Goal: Transaction & Acquisition: Download file/media

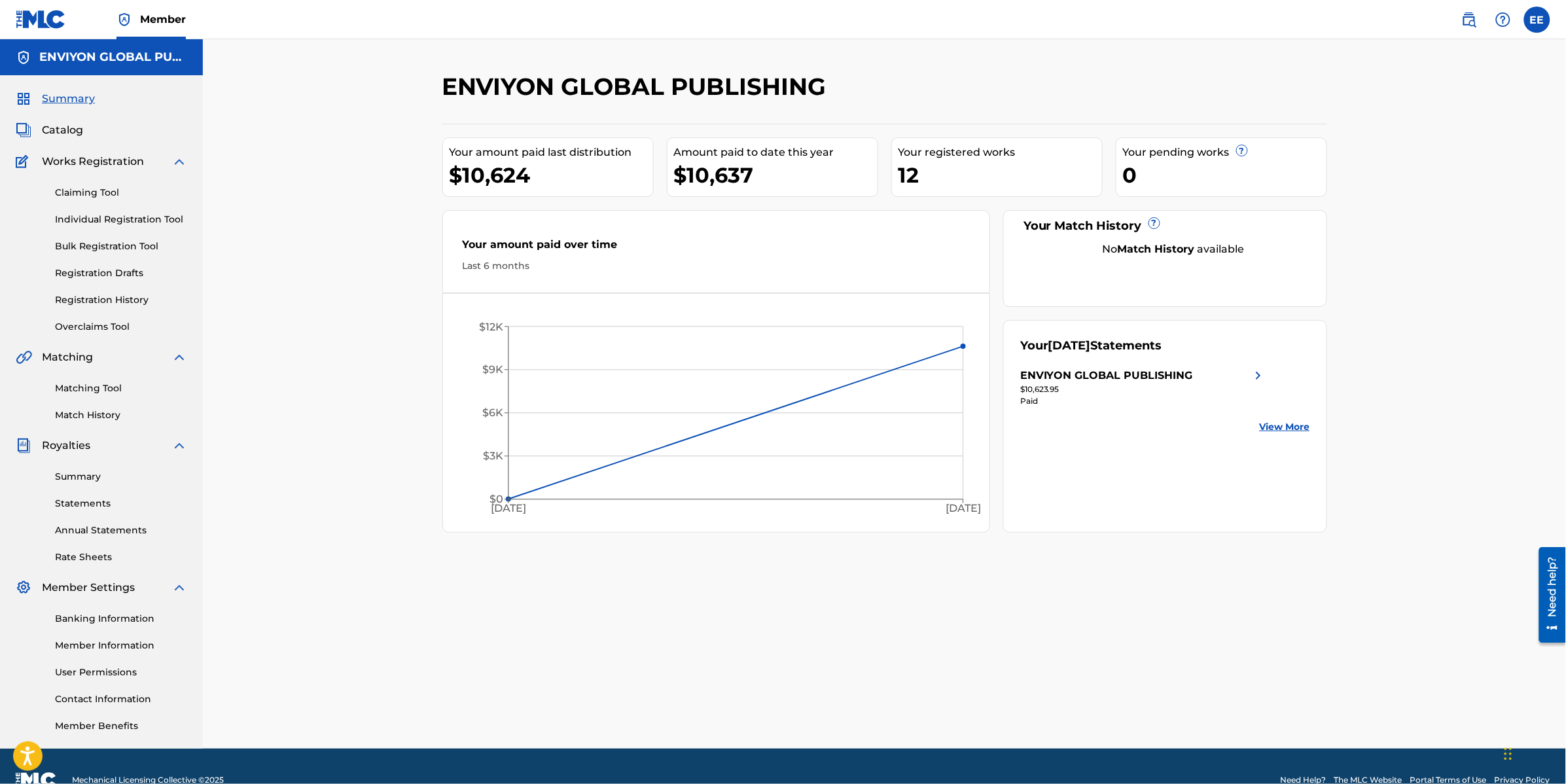
click at [64, 129] on span "Catalog" at bounding box center [62, 130] width 41 height 16
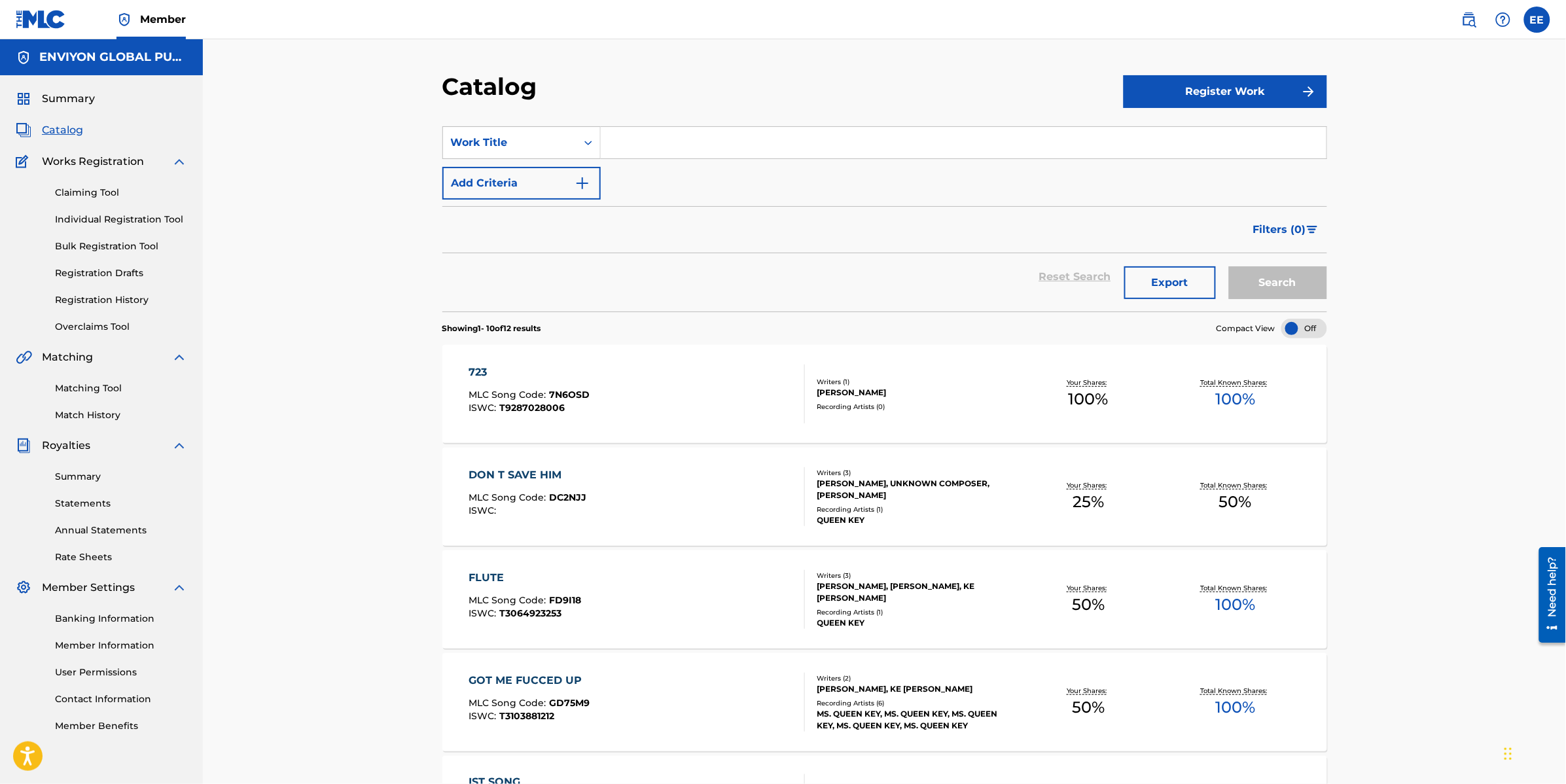
click at [84, 499] on link "Statements" at bounding box center [120, 504] width 132 height 14
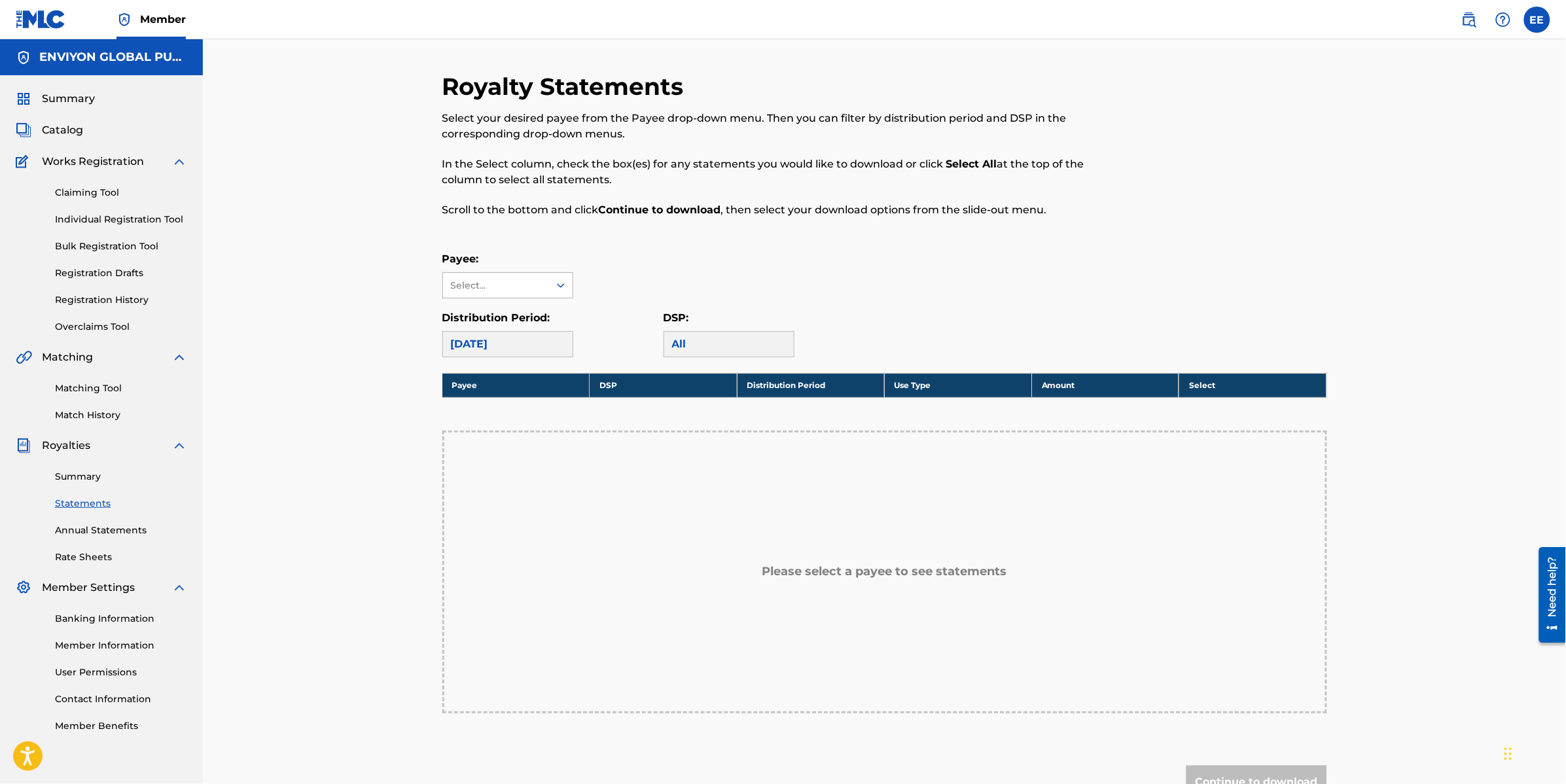
click at [549, 285] on div at bounding box center [561, 285] width 23 height 23
click at [514, 319] on div "ENVIYON GLOBAL PUBLISHING" at bounding box center [507, 322] width 129 height 49
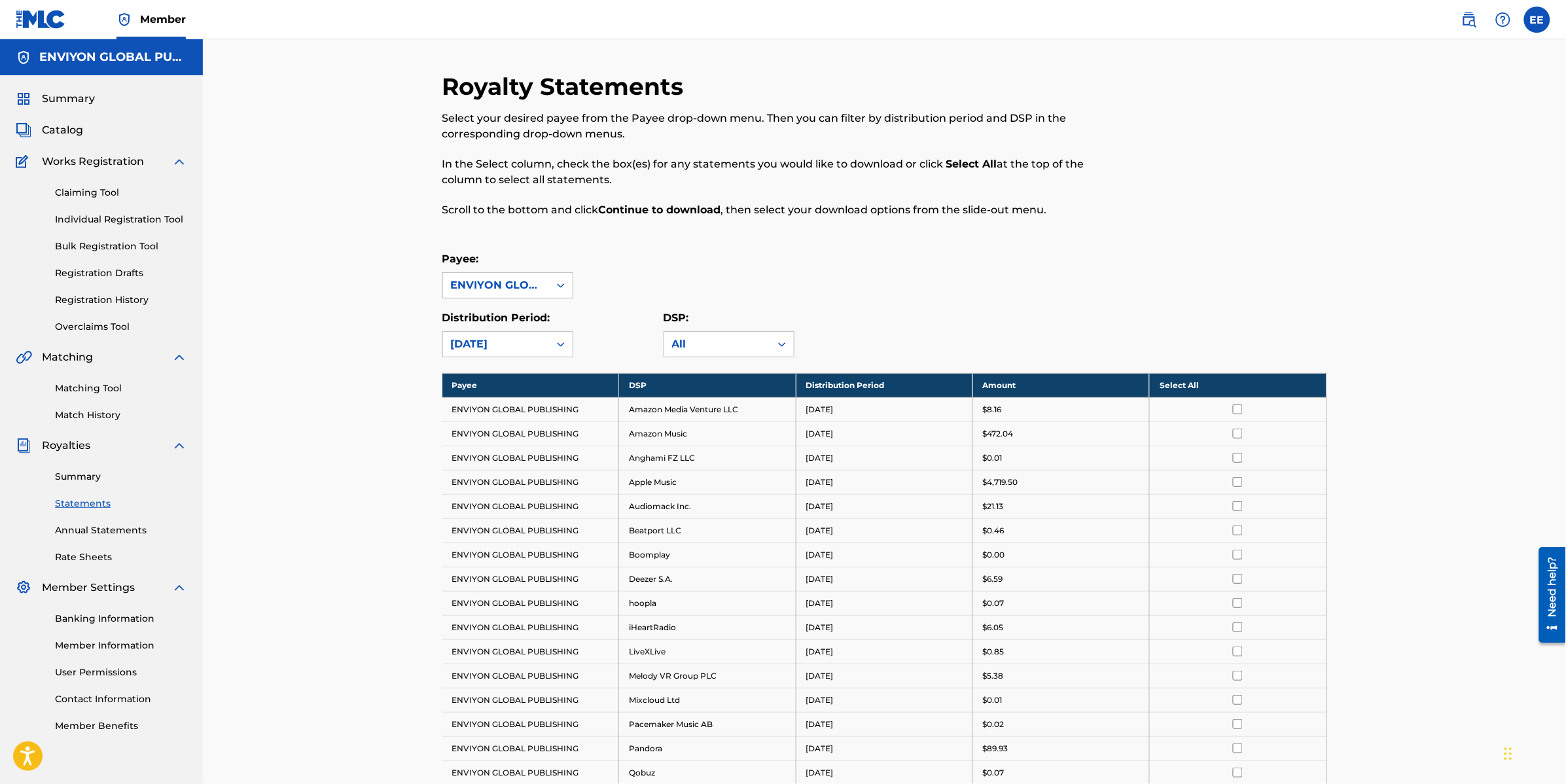
click at [1239, 409] on input "checkbox" at bounding box center [1238, 409] width 10 height 10
click at [1181, 380] on th "Deselect All" at bounding box center [1238, 384] width 177 height 24
click at [1179, 383] on th "Select All" at bounding box center [1238, 384] width 177 height 24
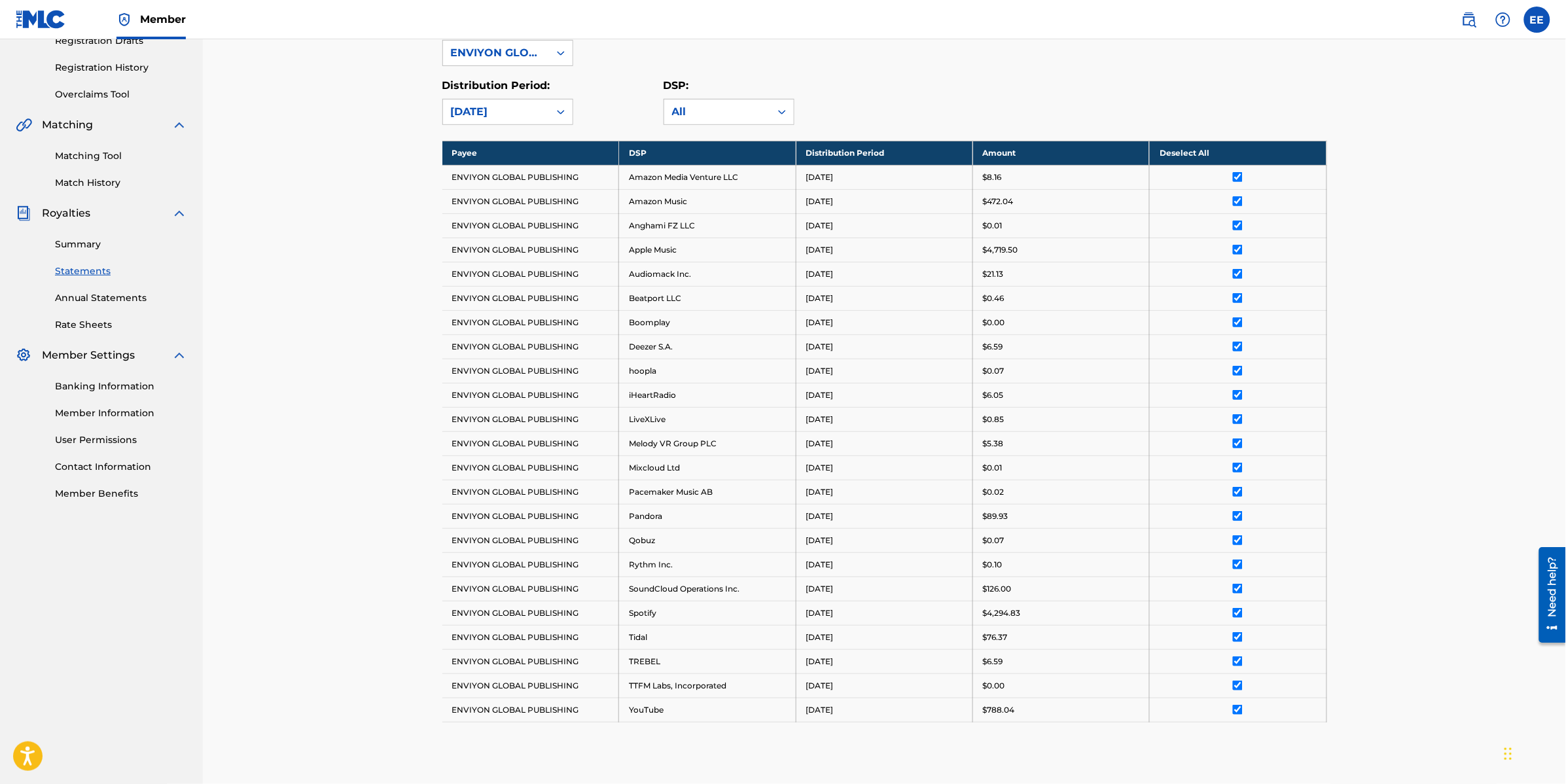
scroll to position [406, 0]
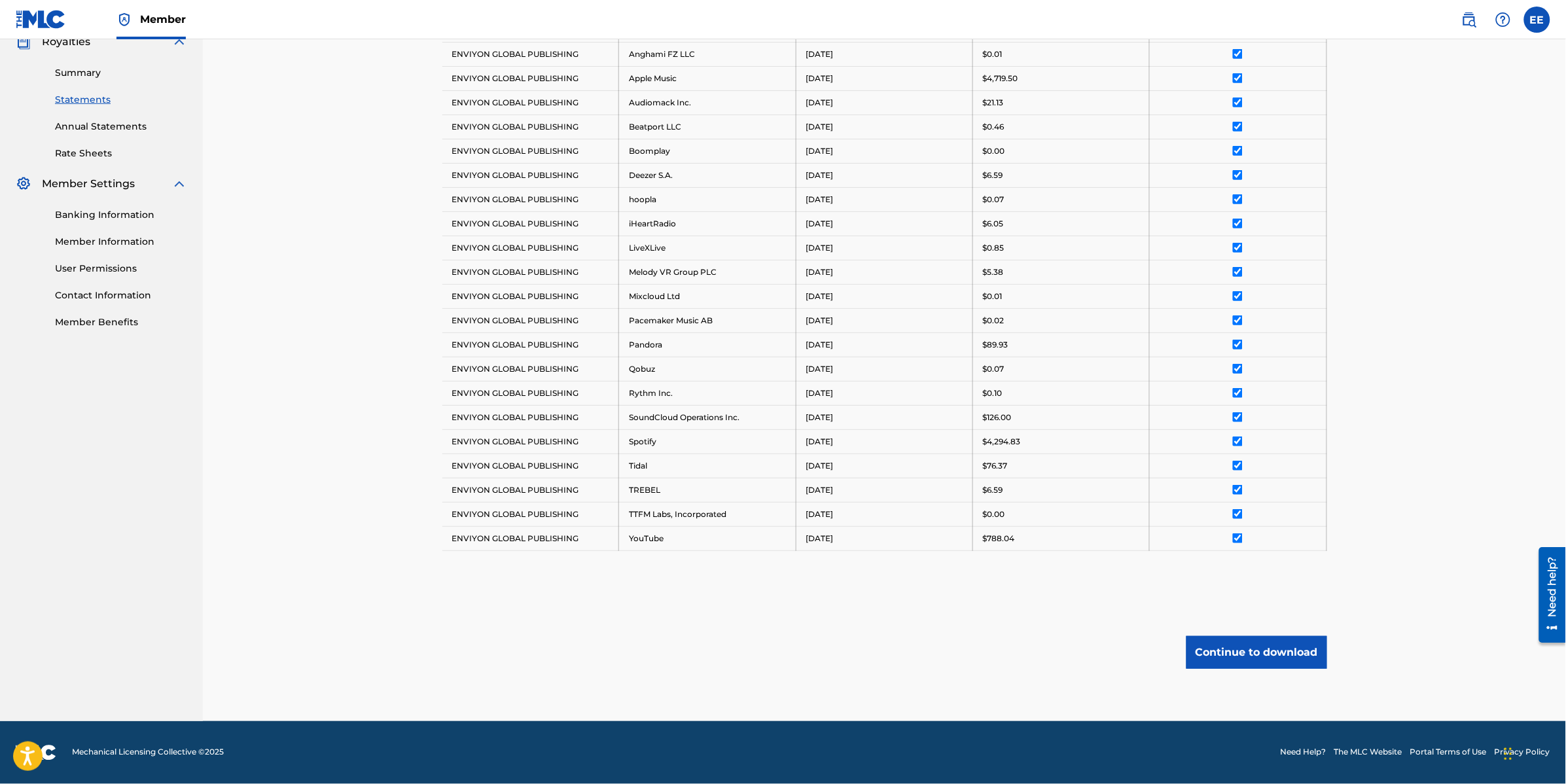
click at [1248, 655] on button "Continue to download" at bounding box center [1257, 652] width 141 height 33
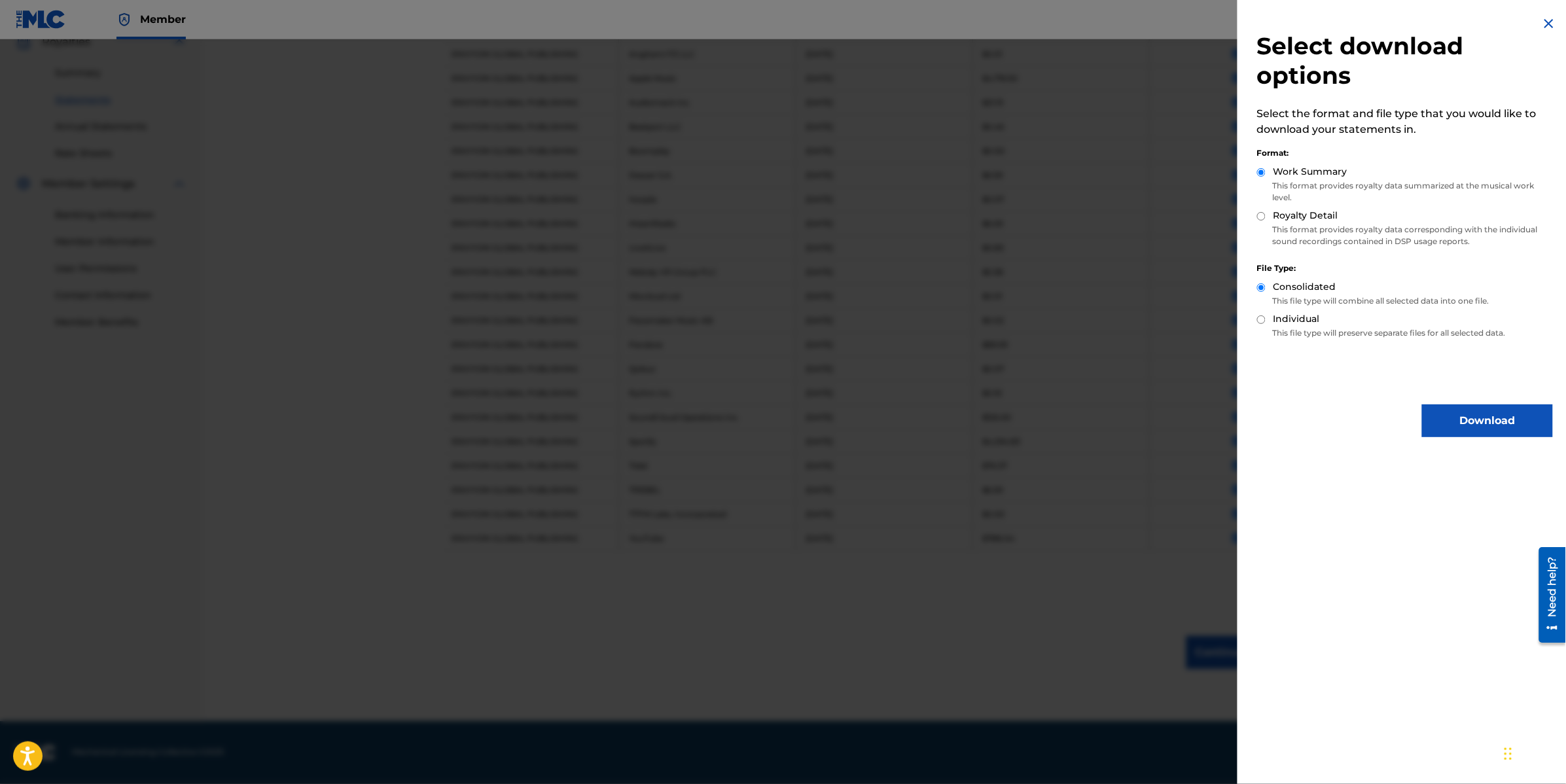
click at [1263, 213] on input "Royalty Detail" at bounding box center [1261, 216] width 8 height 8
radio input "true"
click at [1460, 415] on button "Download" at bounding box center [1487, 421] width 131 height 33
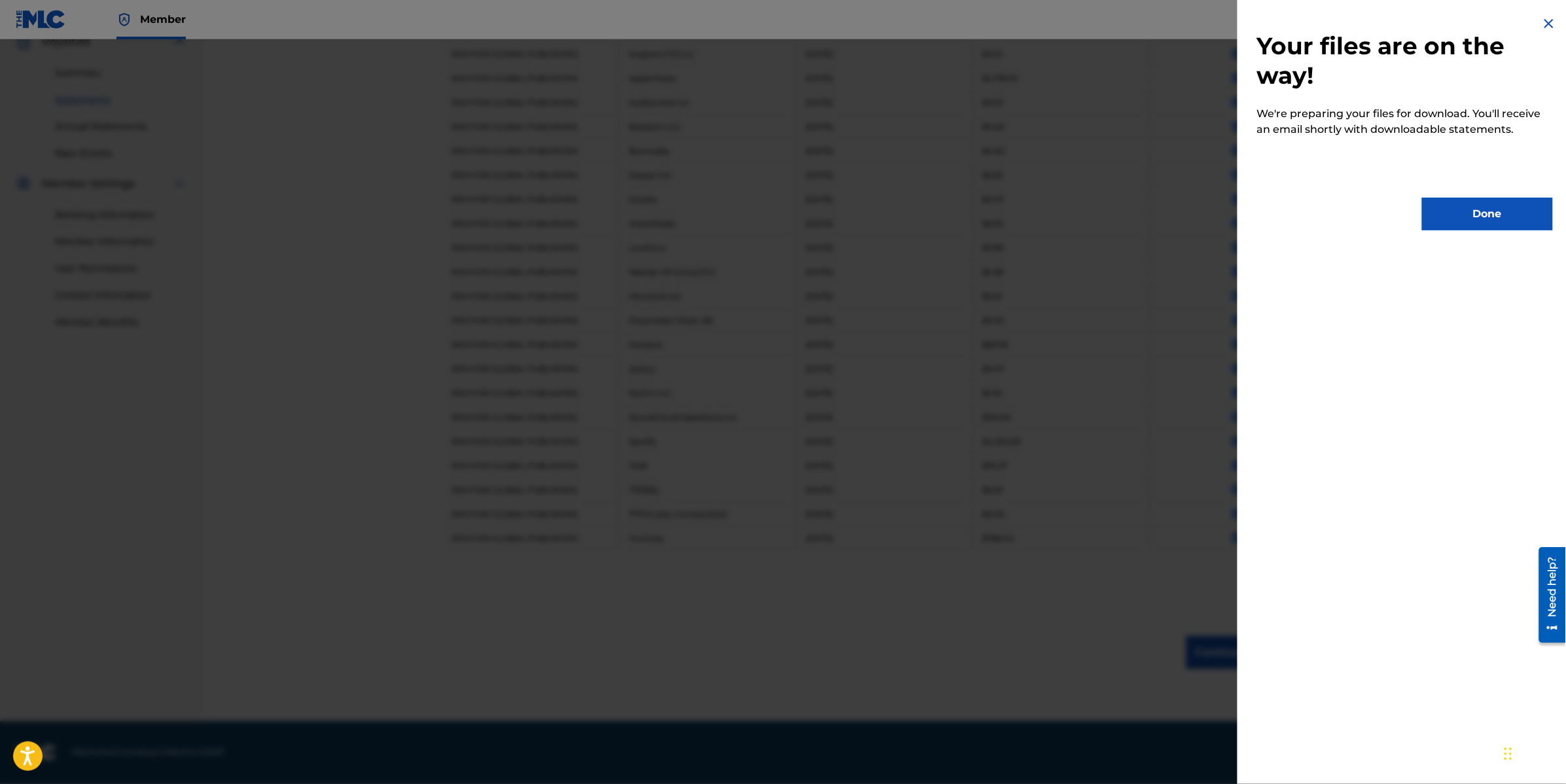
click at [1487, 220] on button "Done" at bounding box center [1487, 214] width 131 height 33
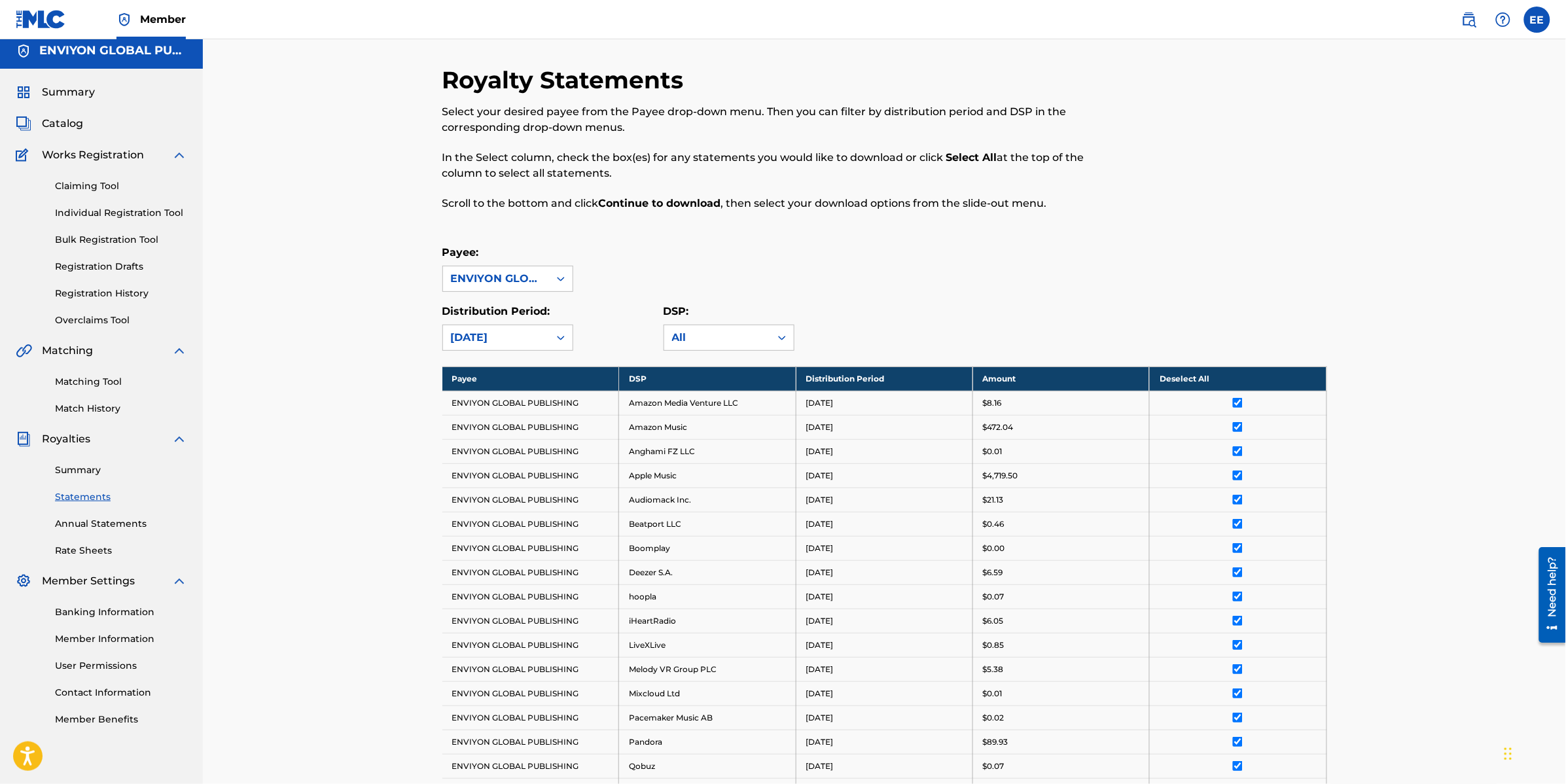
scroll to position [0, 0]
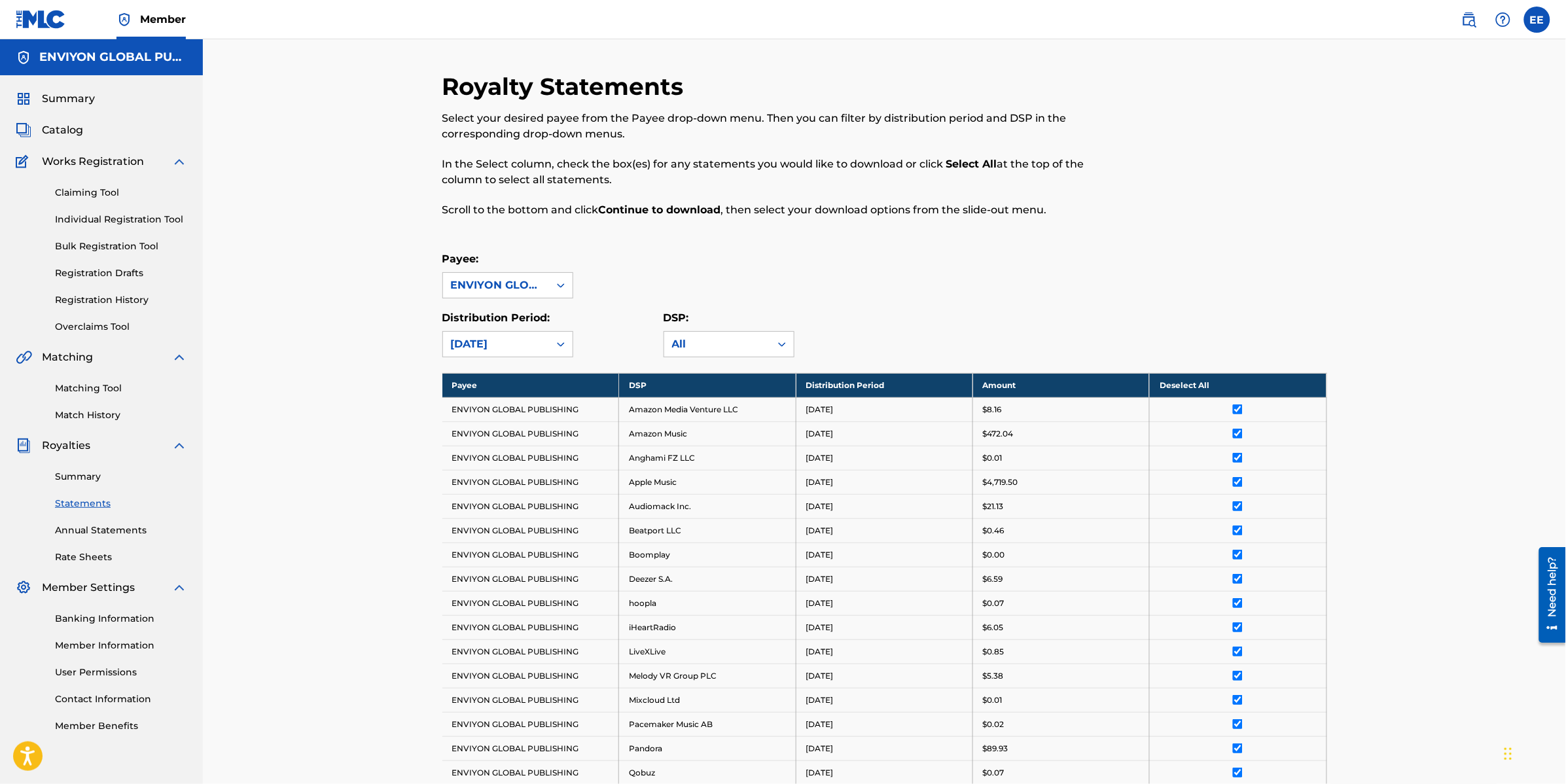
click at [557, 432] on td "ENVIYON GLOBAL PUBLISHING" at bounding box center [530, 433] width 177 height 24
click at [705, 352] on div "All" at bounding box center [717, 344] width 106 height 25
click at [927, 296] on div "Payee: ENVIYON GLOBAL PUBLISHING" at bounding box center [884, 274] width 885 height 47
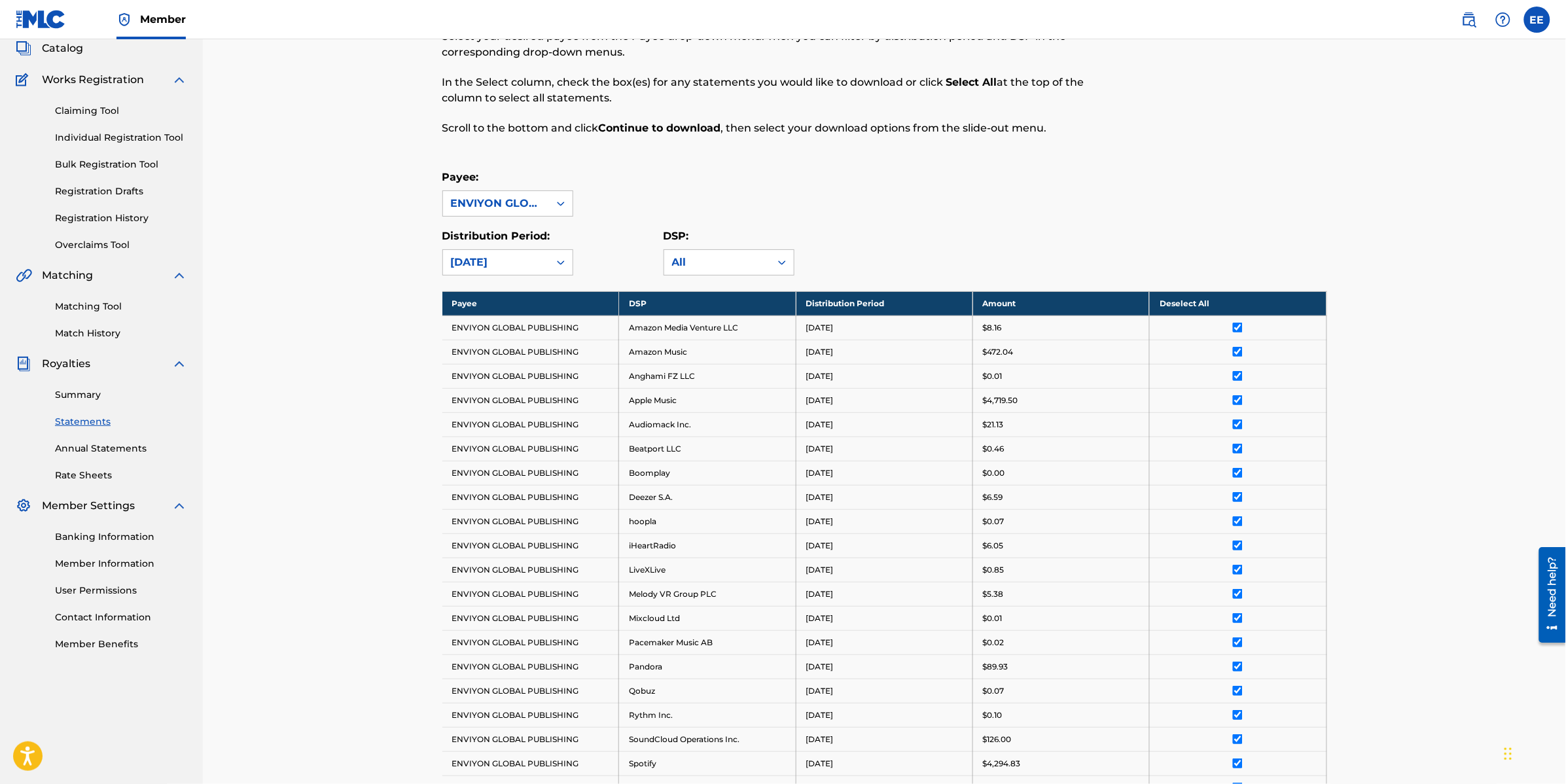
click at [75, 396] on link "Summary" at bounding box center [120, 395] width 132 height 14
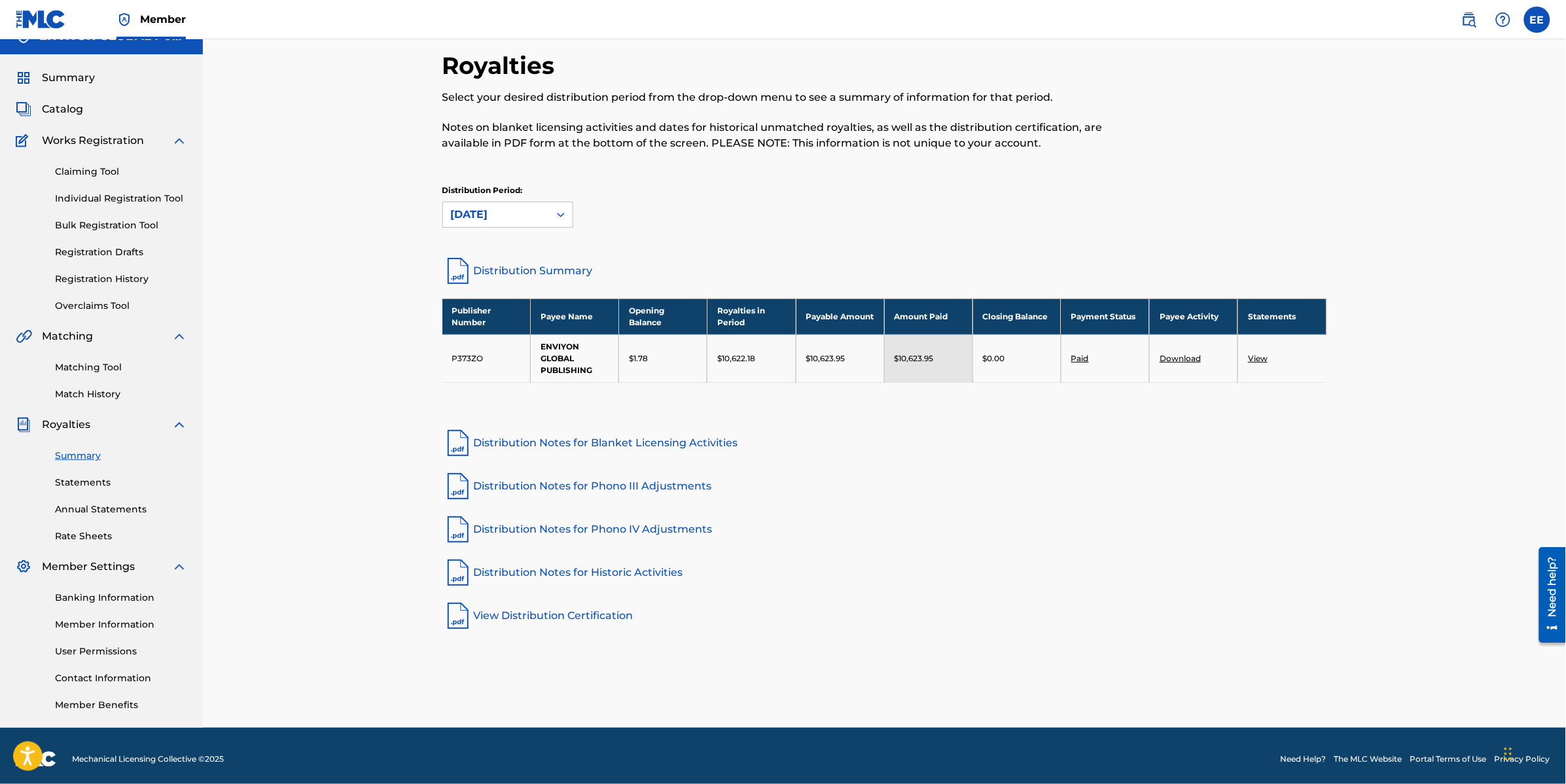
scroll to position [27, 0]
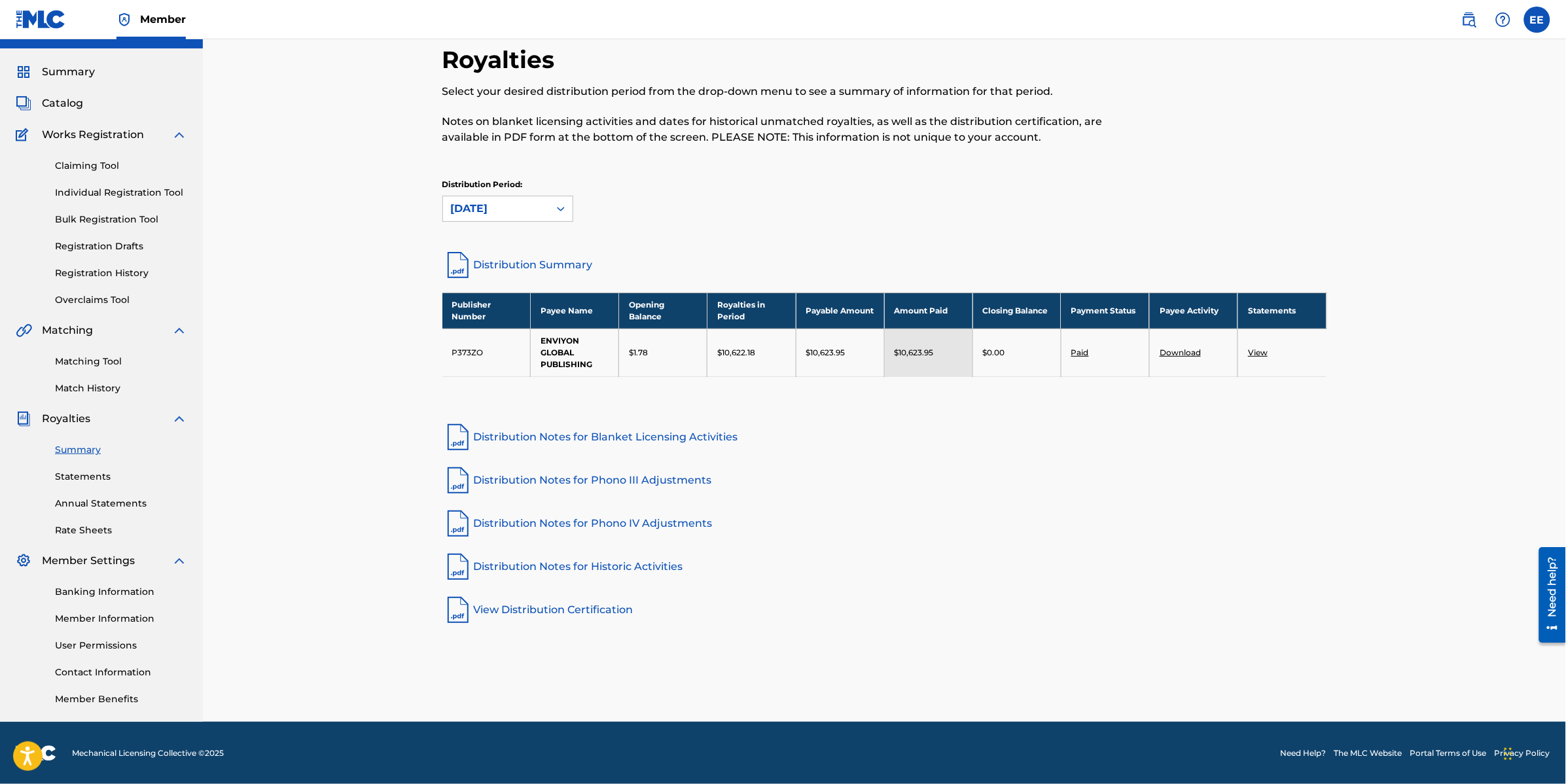
click at [94, 475] on link "Statements" at bounding box center [120, 477] width 132 height 14
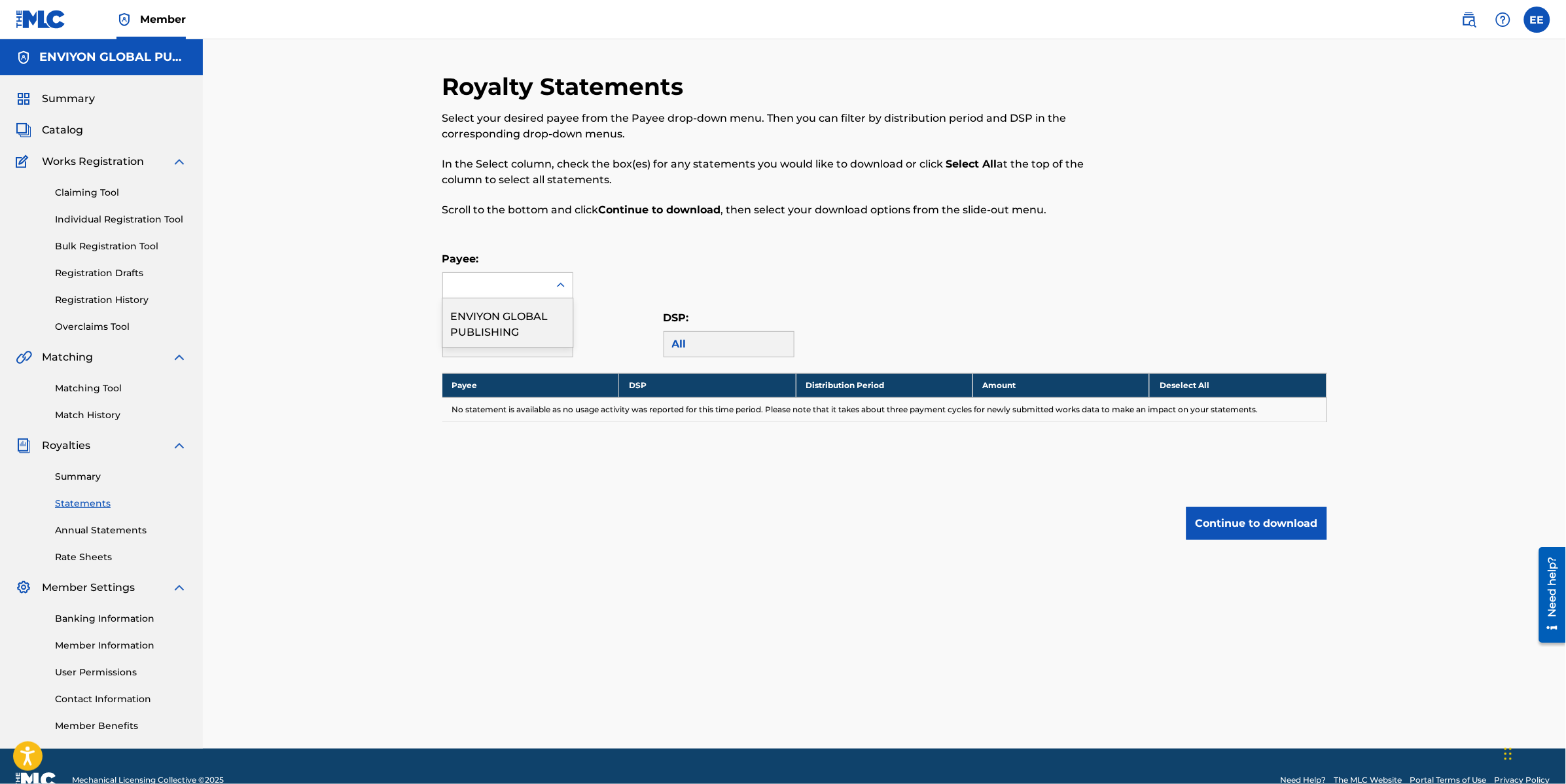
click at [565, 286] on icon at bounding box center [561, 285] width 13 height 13
click at [529, 319] on div "ENVIYON GLOBAL PUBLISHING" at bounding box center [507, 322] width 129 height 49
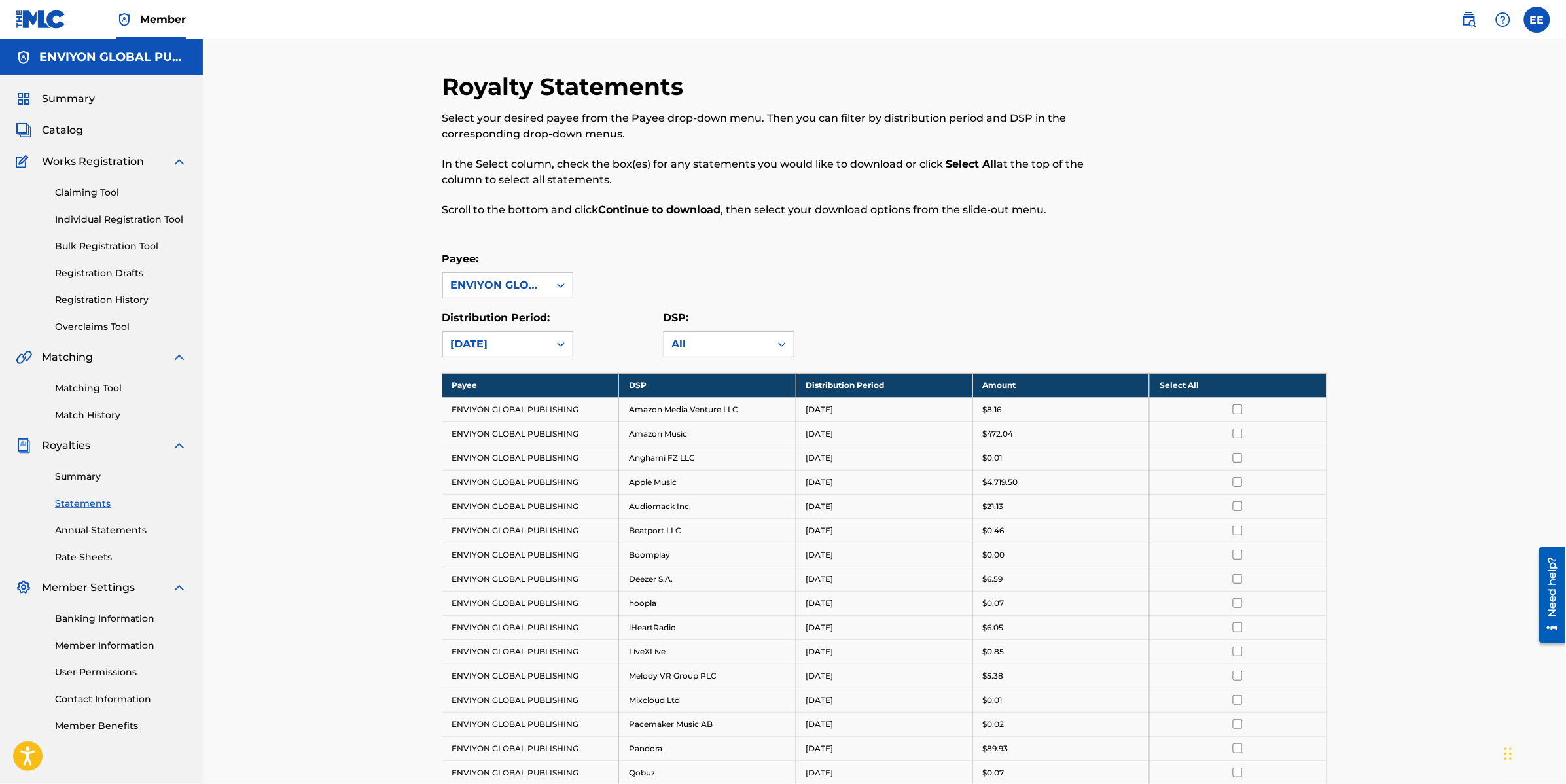
click at [1238, 434] on input "checkbox" at bounding box center [1238, 433] width 10 height 10
click at [1242, 434] on input "checkbox" at bounding box center [1238, 433] width 10 height 10
click at [1238, 486] on input "checkbox" at bounding box center [1238, 482] width 10 height 10
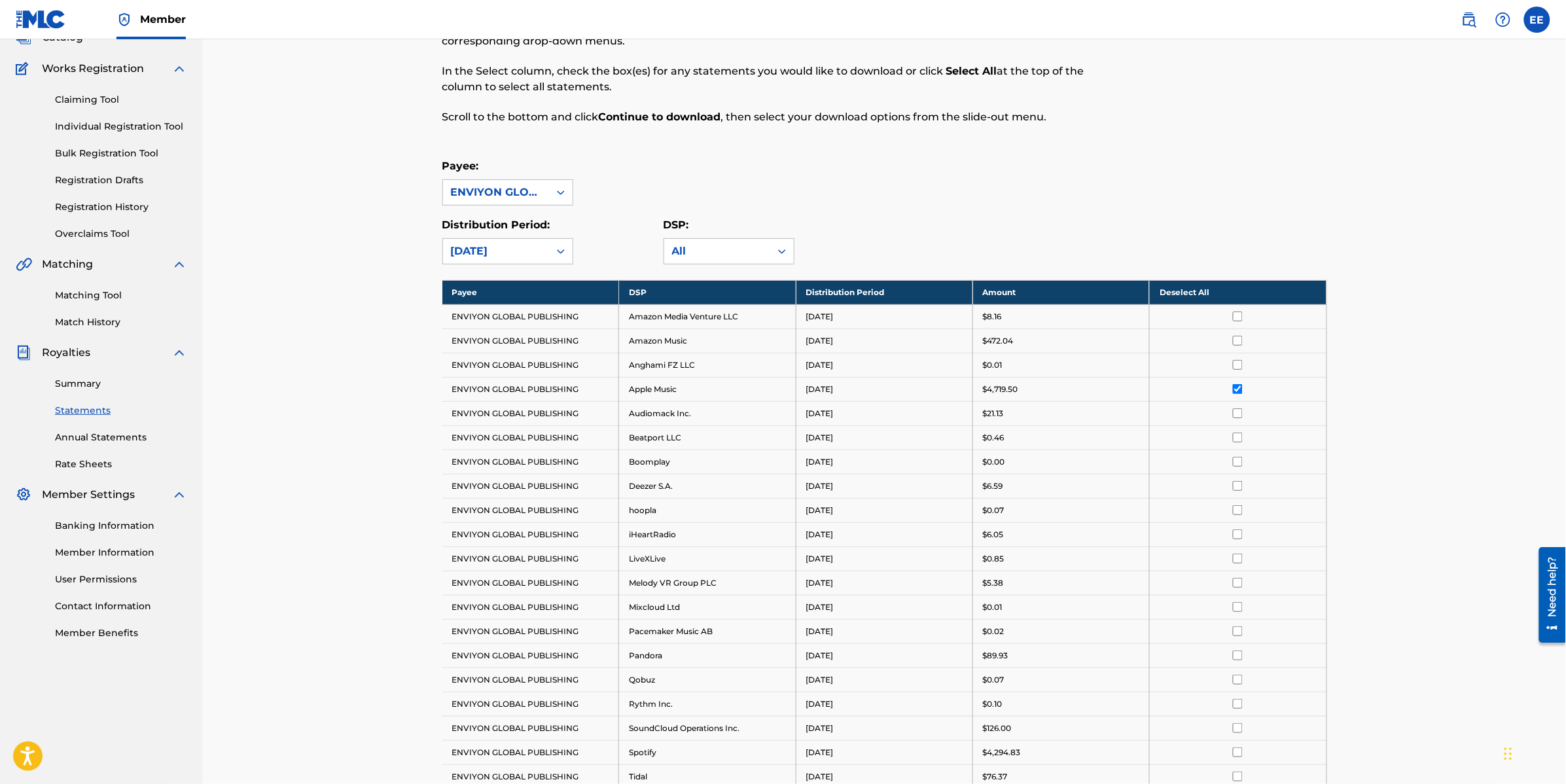
scroll to position [406, 0]
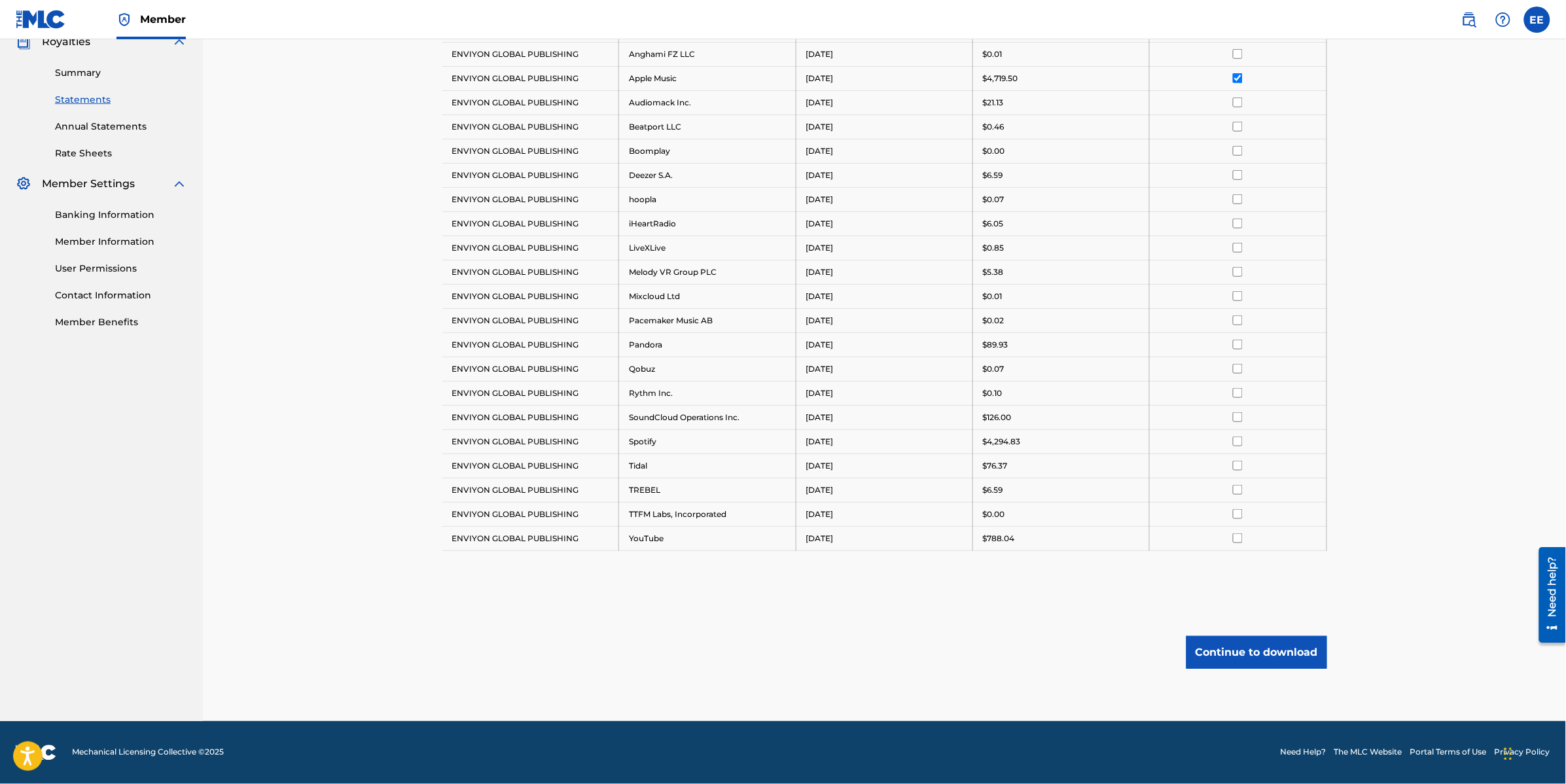
click at [1277, 655] on button "Continue to download" at bounding box center [1257, 652] width 141 height 33
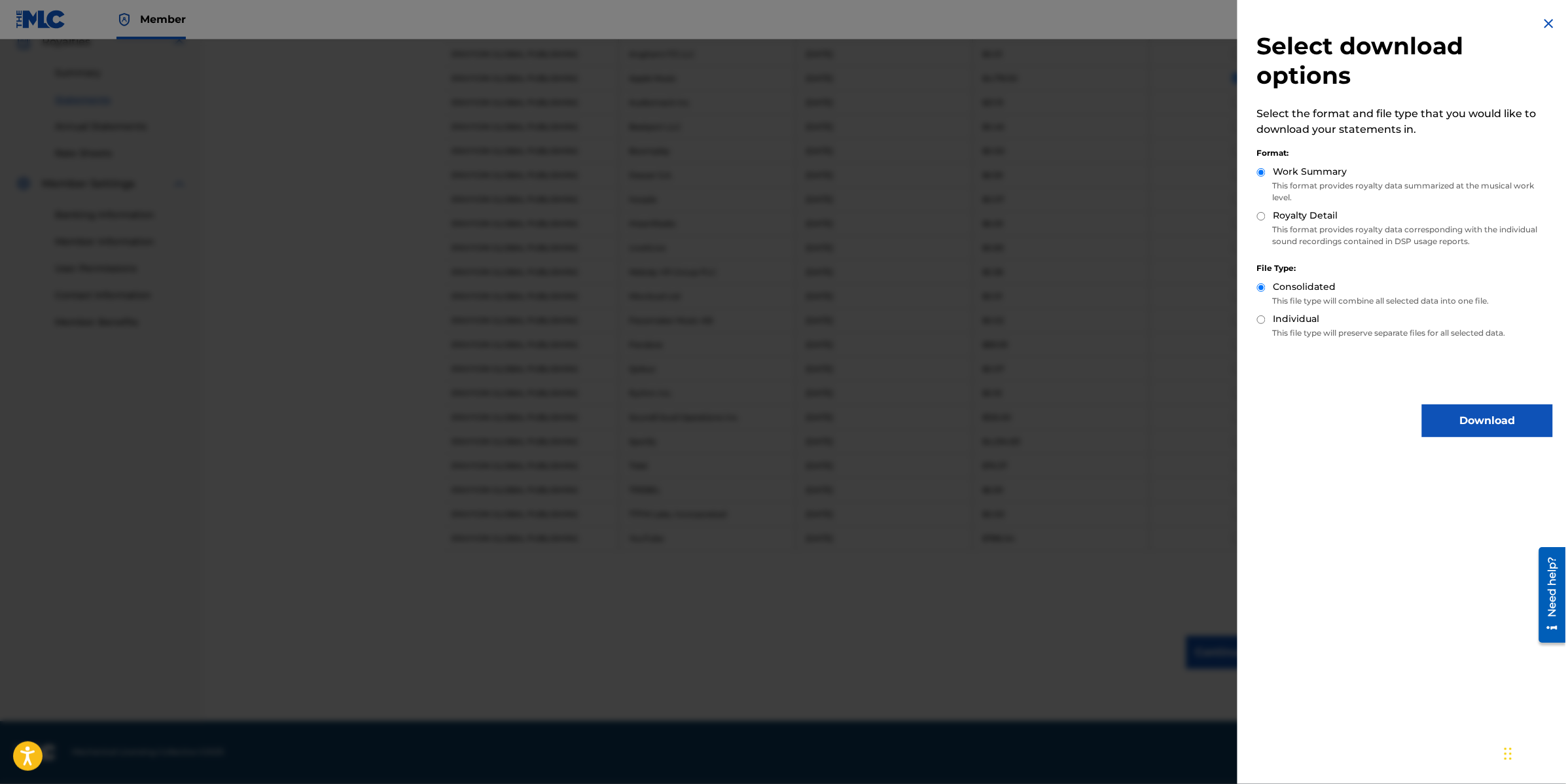
click at [1461, 416] on button "Download" at bounding box center [1487, 421] width 131 height 33
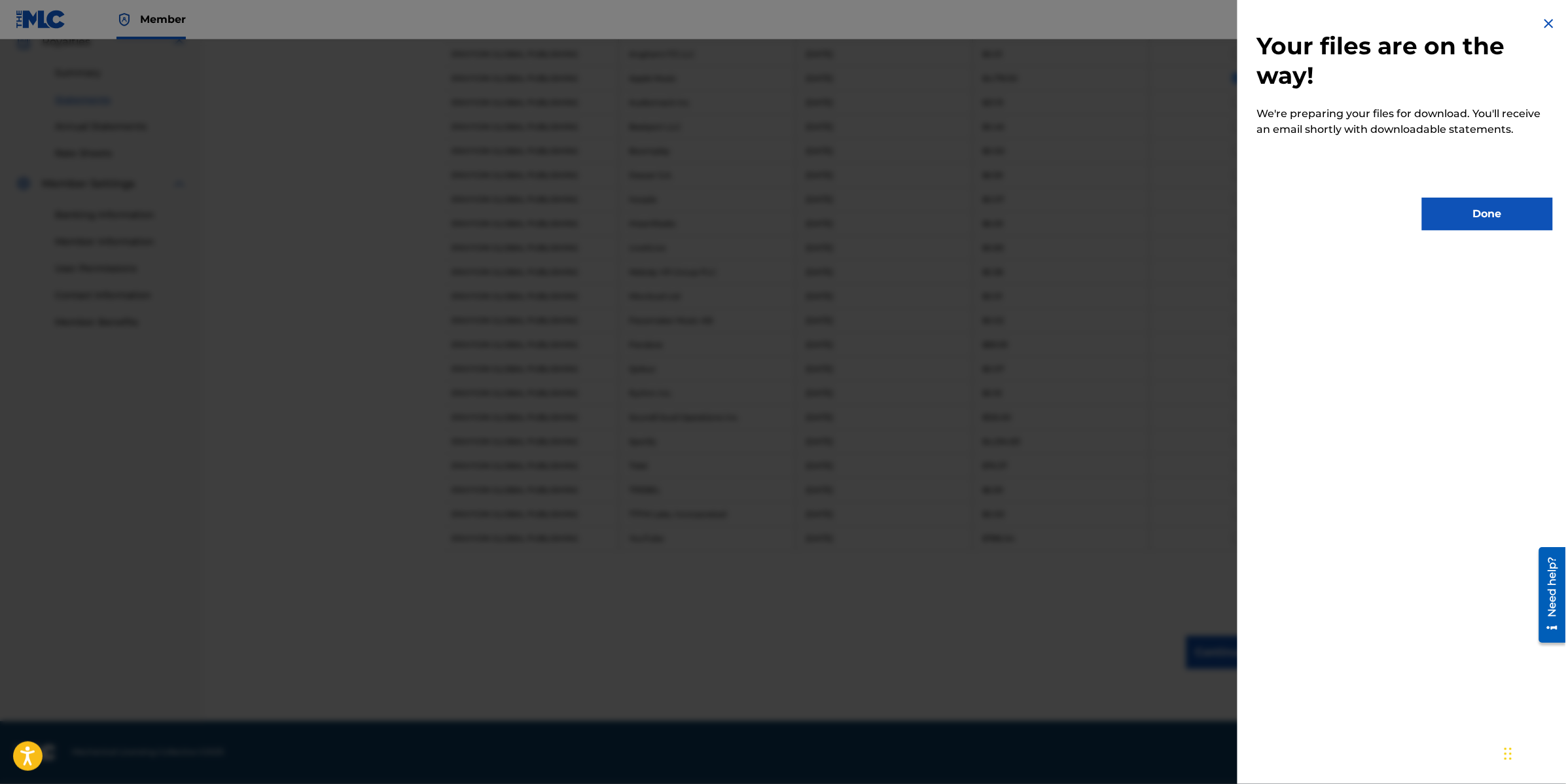
click at [1485, 223] on button "Done" at bounding box center [1487, 214] width 131 height 33
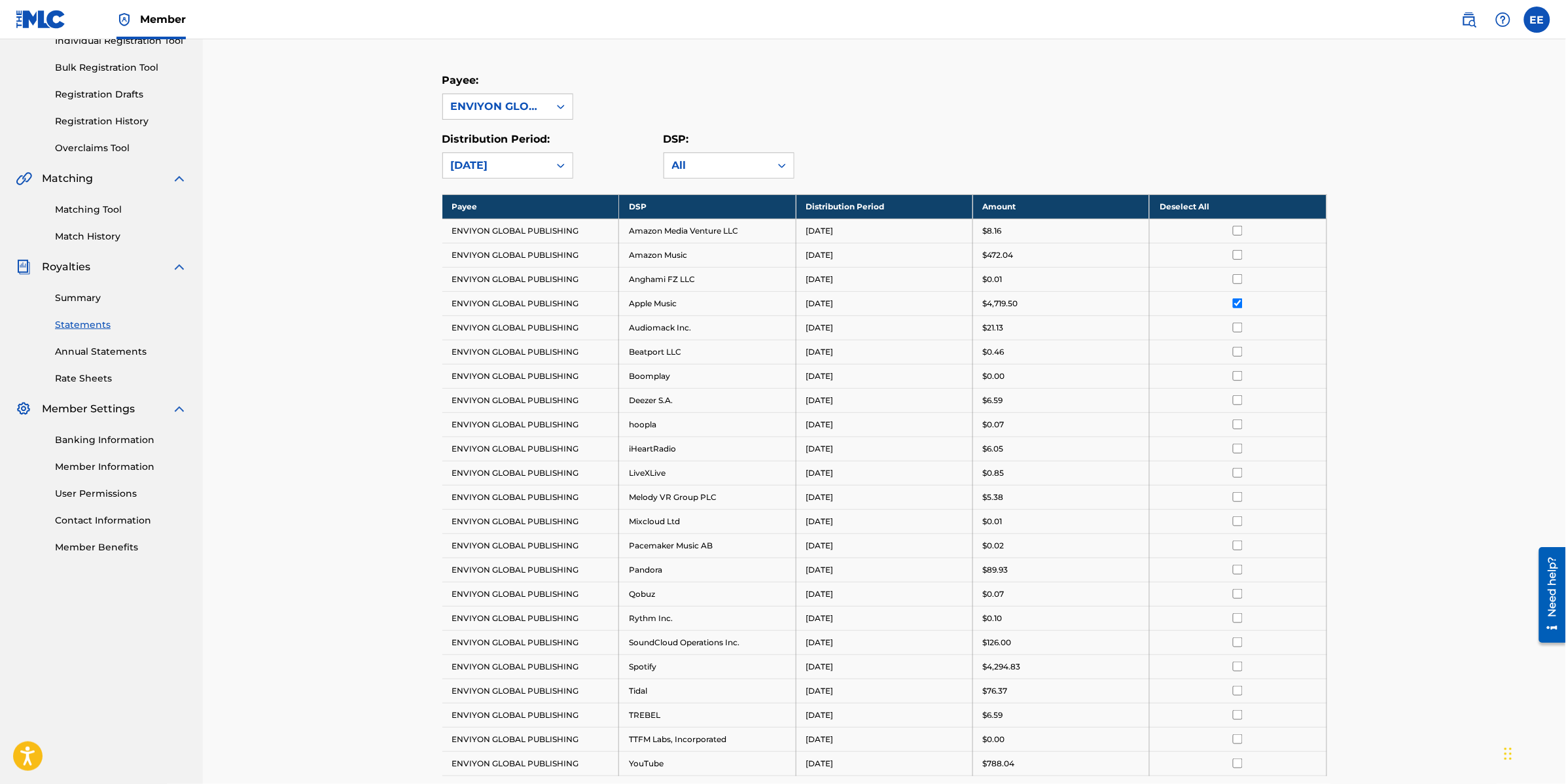
scroll to position [0, 0]
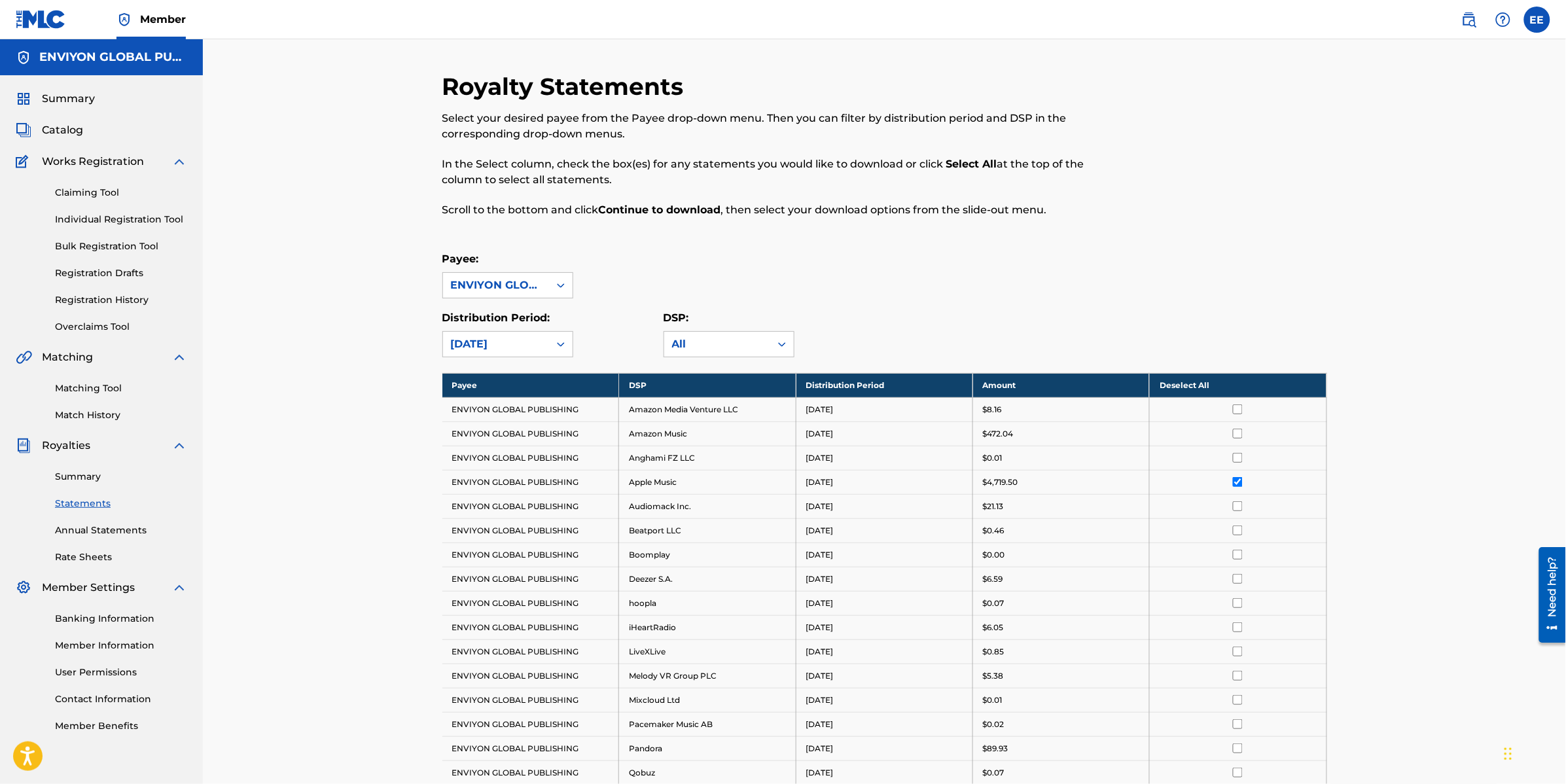
click at [67, 127] on span "Catalog" at bounding box center [62, 130] width 41 height 16
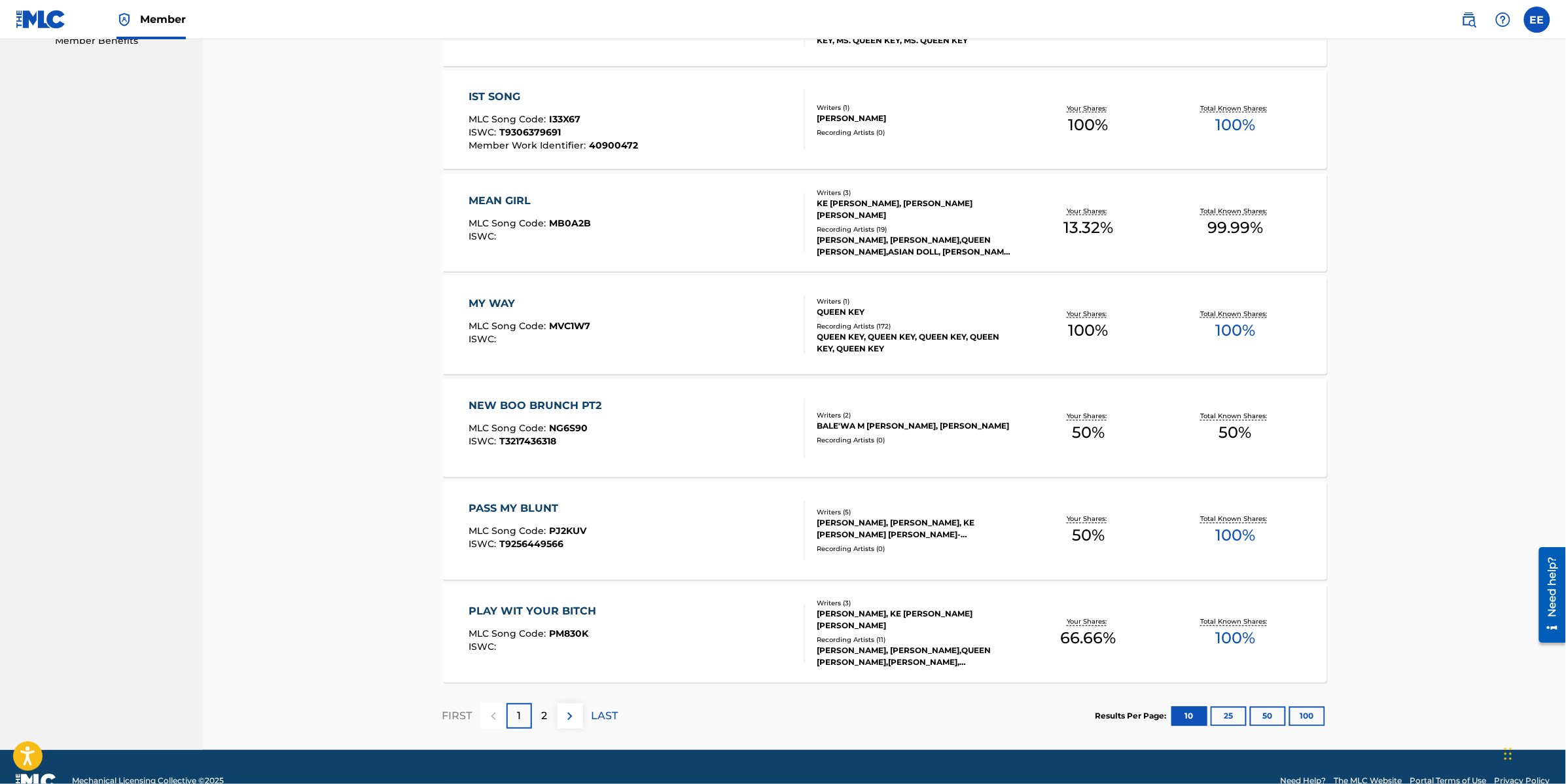
scroll to position [714, 0]
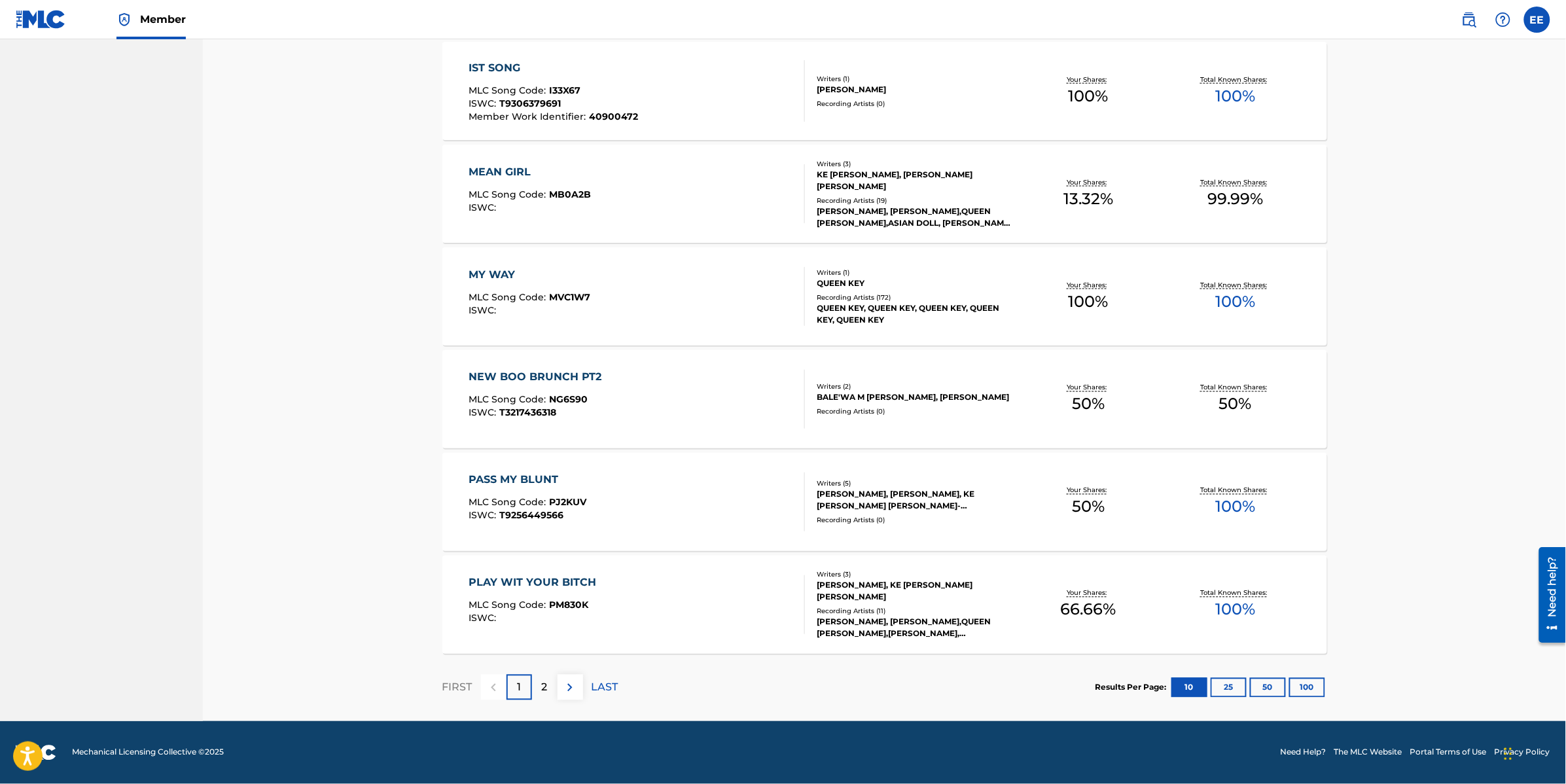
click at [540, 685] on div "2" at bounding box center [544, 687] width 25 height 25
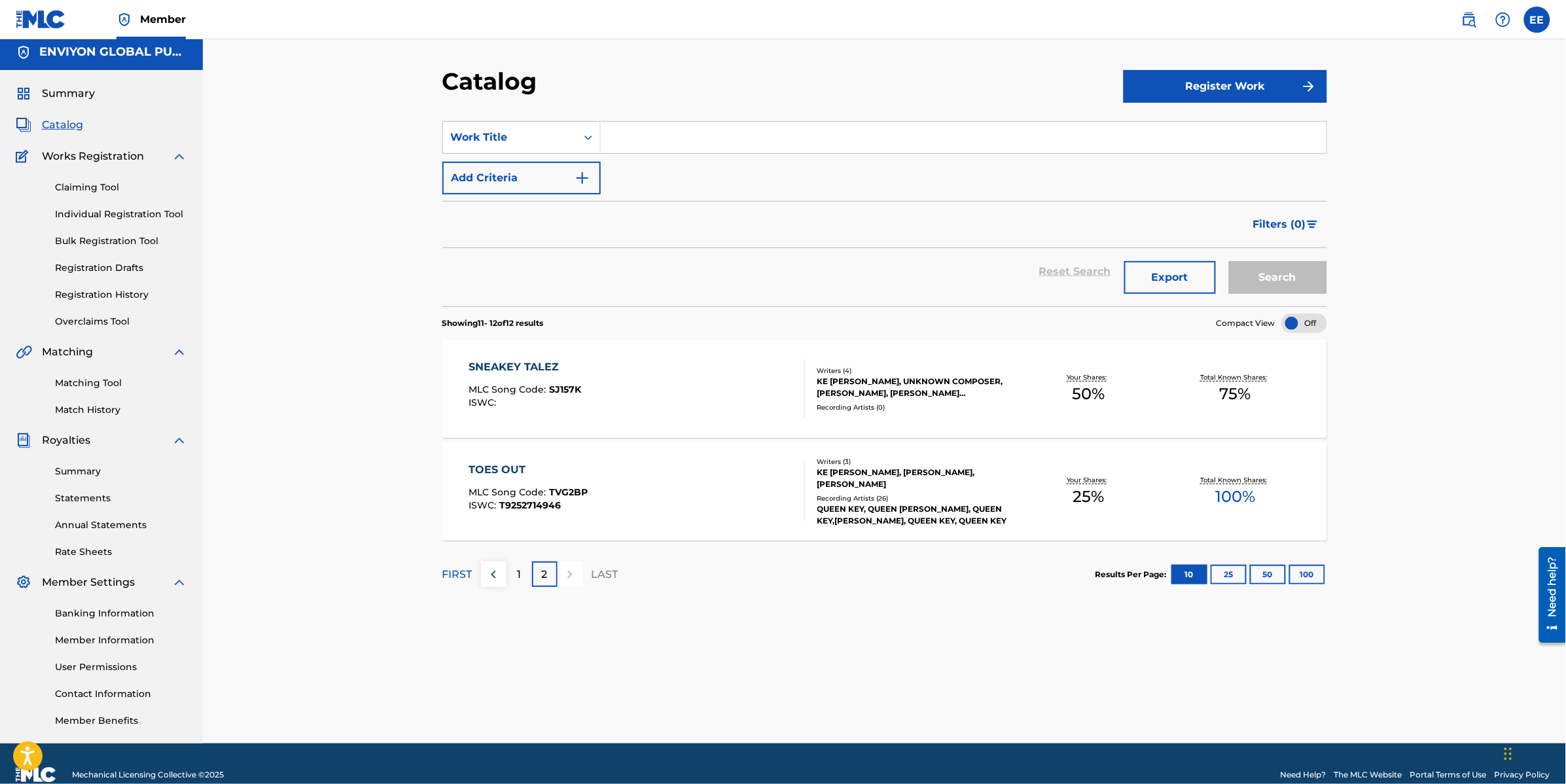
scroll to position [0, 0]
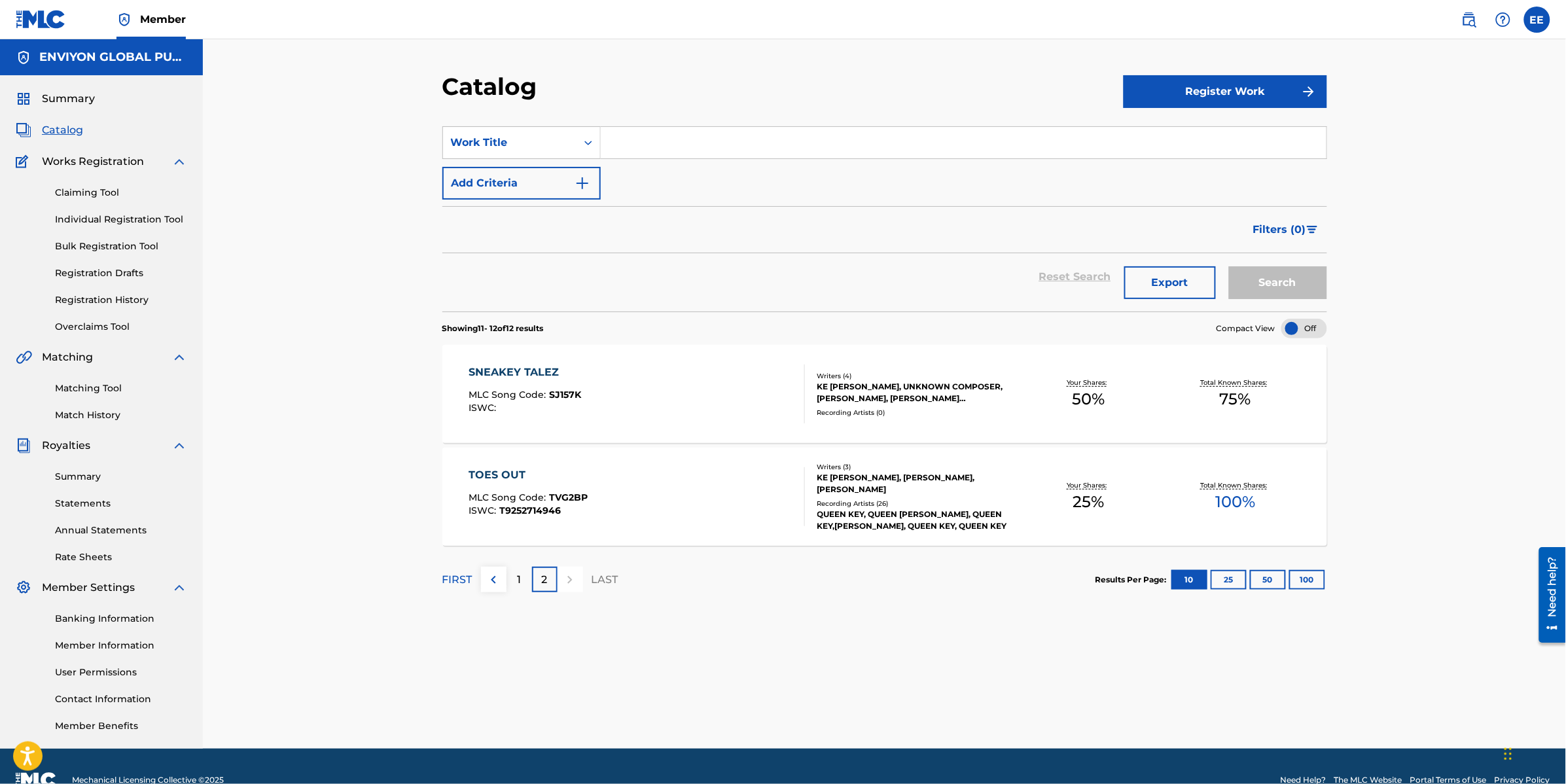
click at [181, 162] on img at bounding box center [179, 161] width 16 height 16
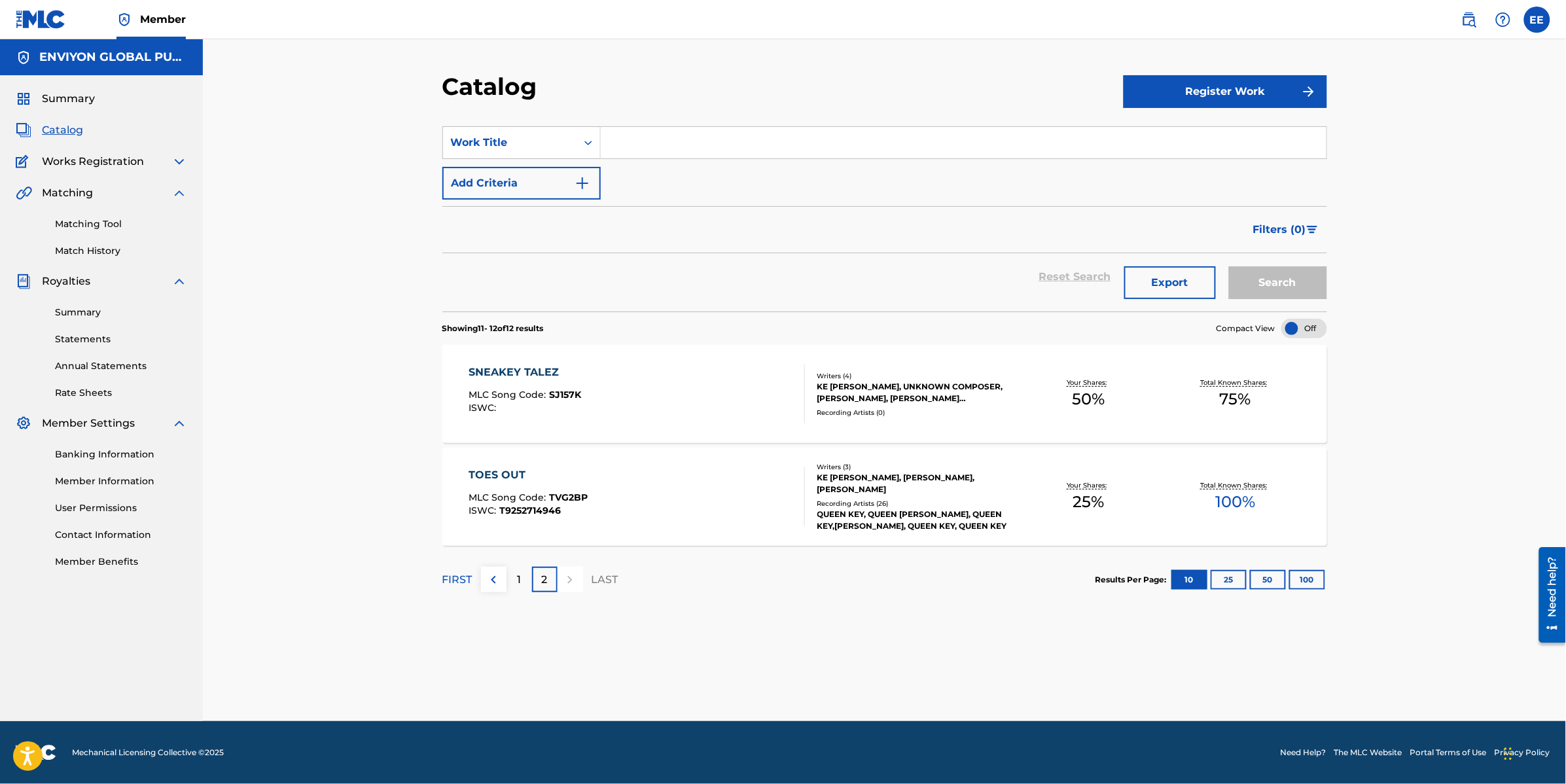
click at [110, 252] on link "Match History" at bounding box center [120, 251] width 132 height 14
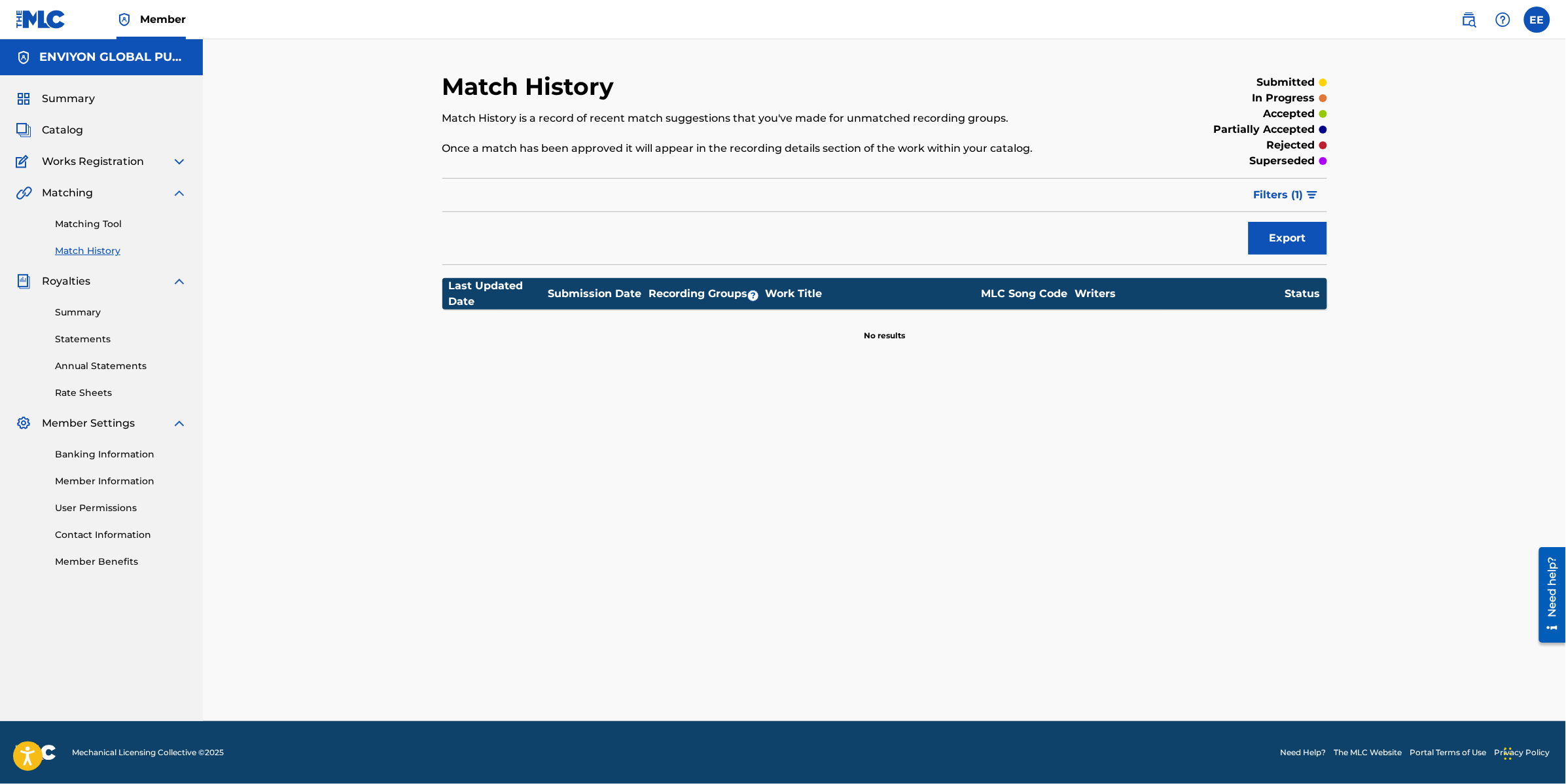
click at [1283, 193] on span "Filters ( 1 )" at bounding box center [1279, 194] width 50 height 16
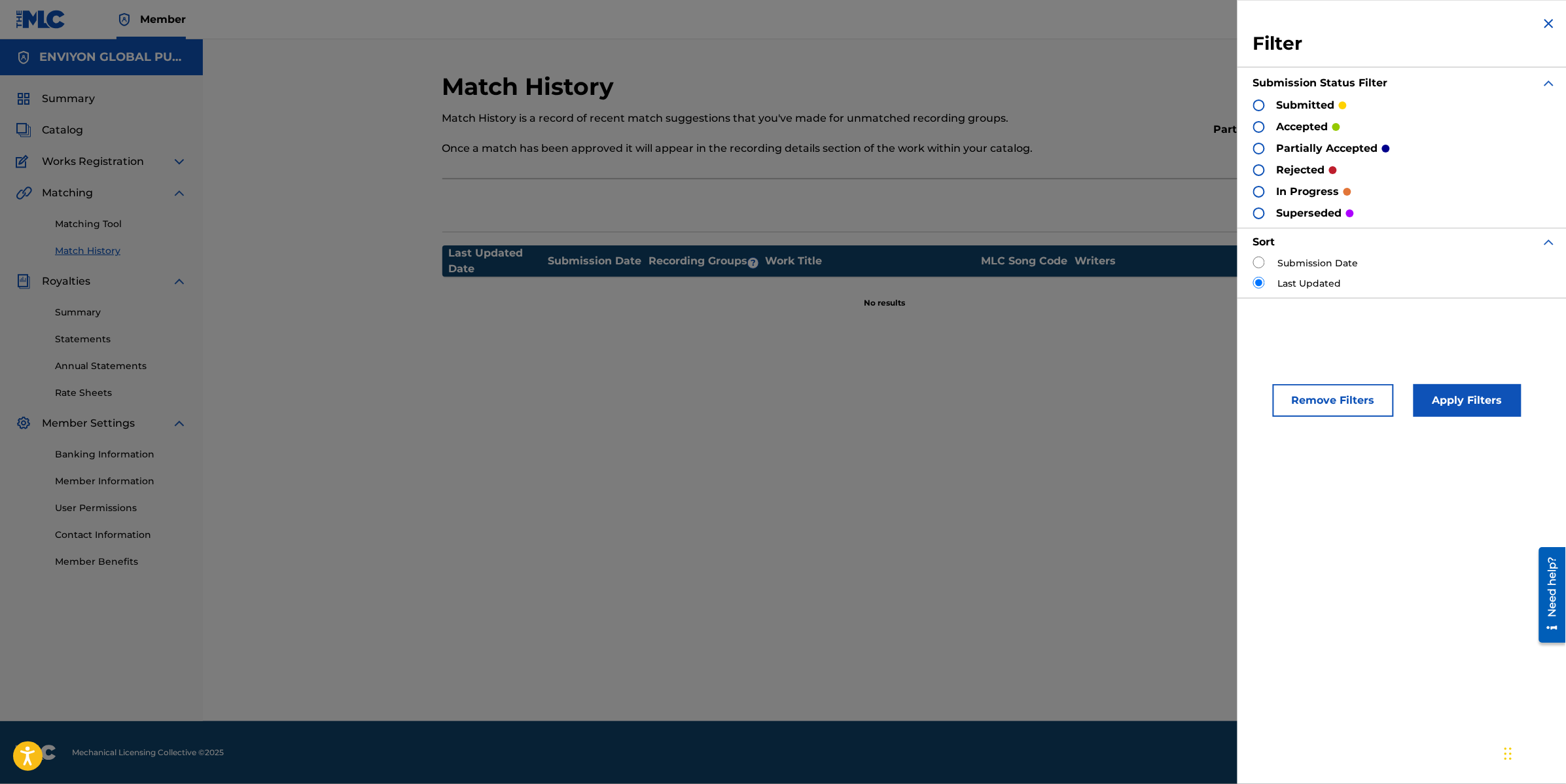
click at [1310, 262] on label "Submission Date" at bounding box center [1319, 263] width 81 height 14
click at [1258, 266] on input "radio" at bounding box center [1259, 262] width 12 height 12
radio input "true"
click at [1446, 399] on button "Apply Filters" at bounding box center [1468, 400] width 108 height 33
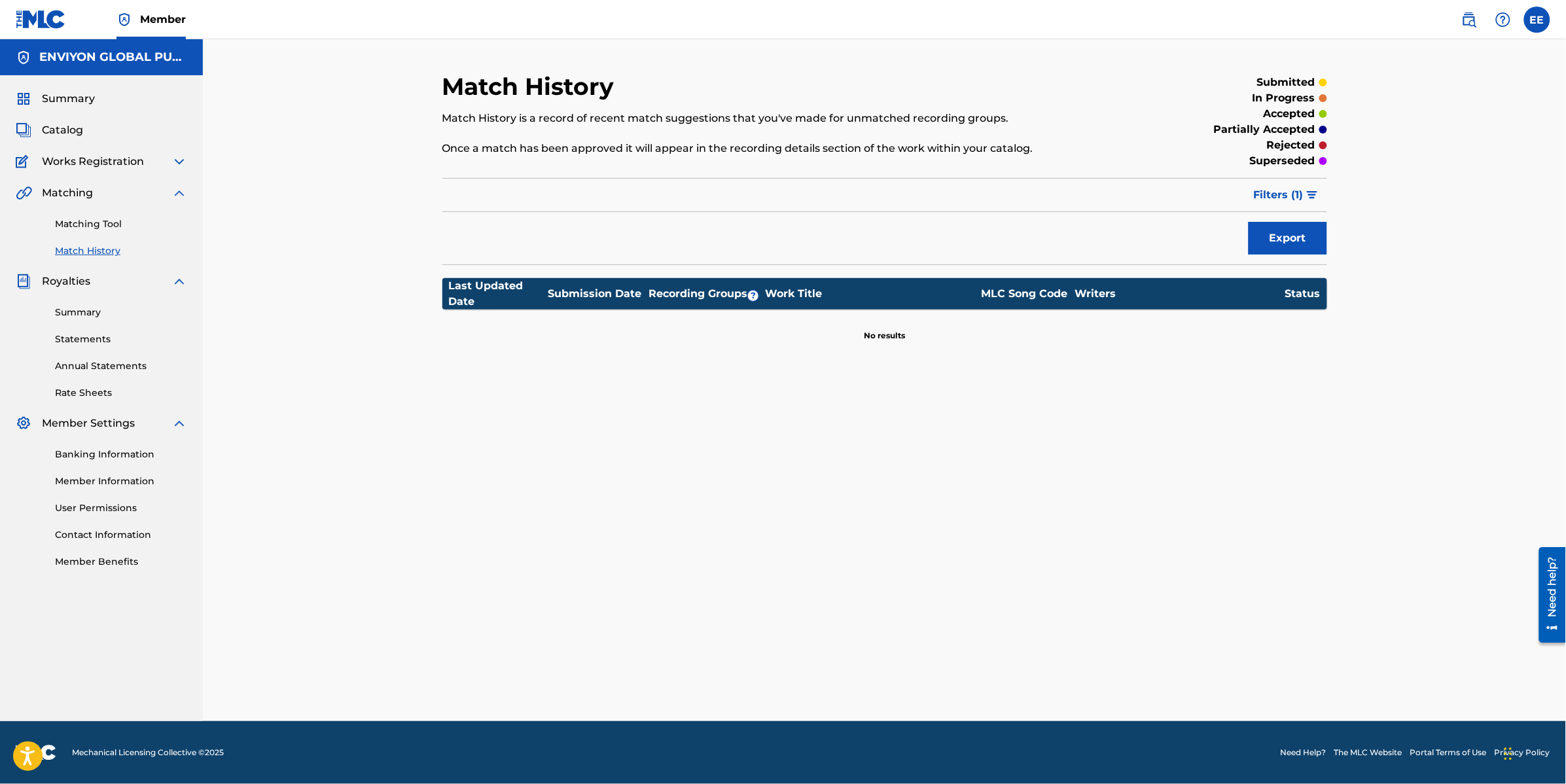
click at [1288, 196] on span "Filters ( 1 )" at bounding box center [1279, 194] width 50 height 16
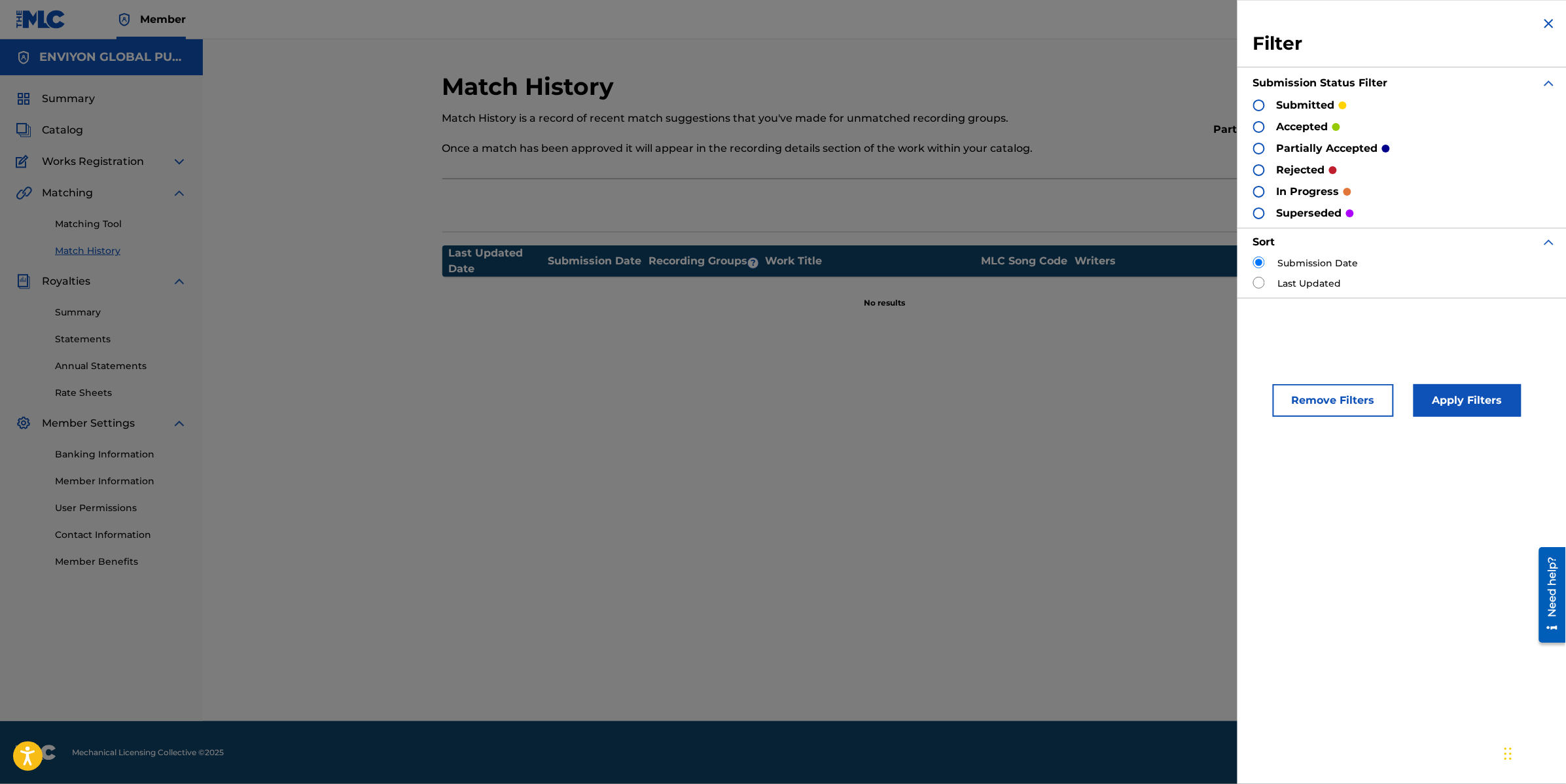
click at [1546, 18] on img at bounding box center [1549, 23] width 16 height 16
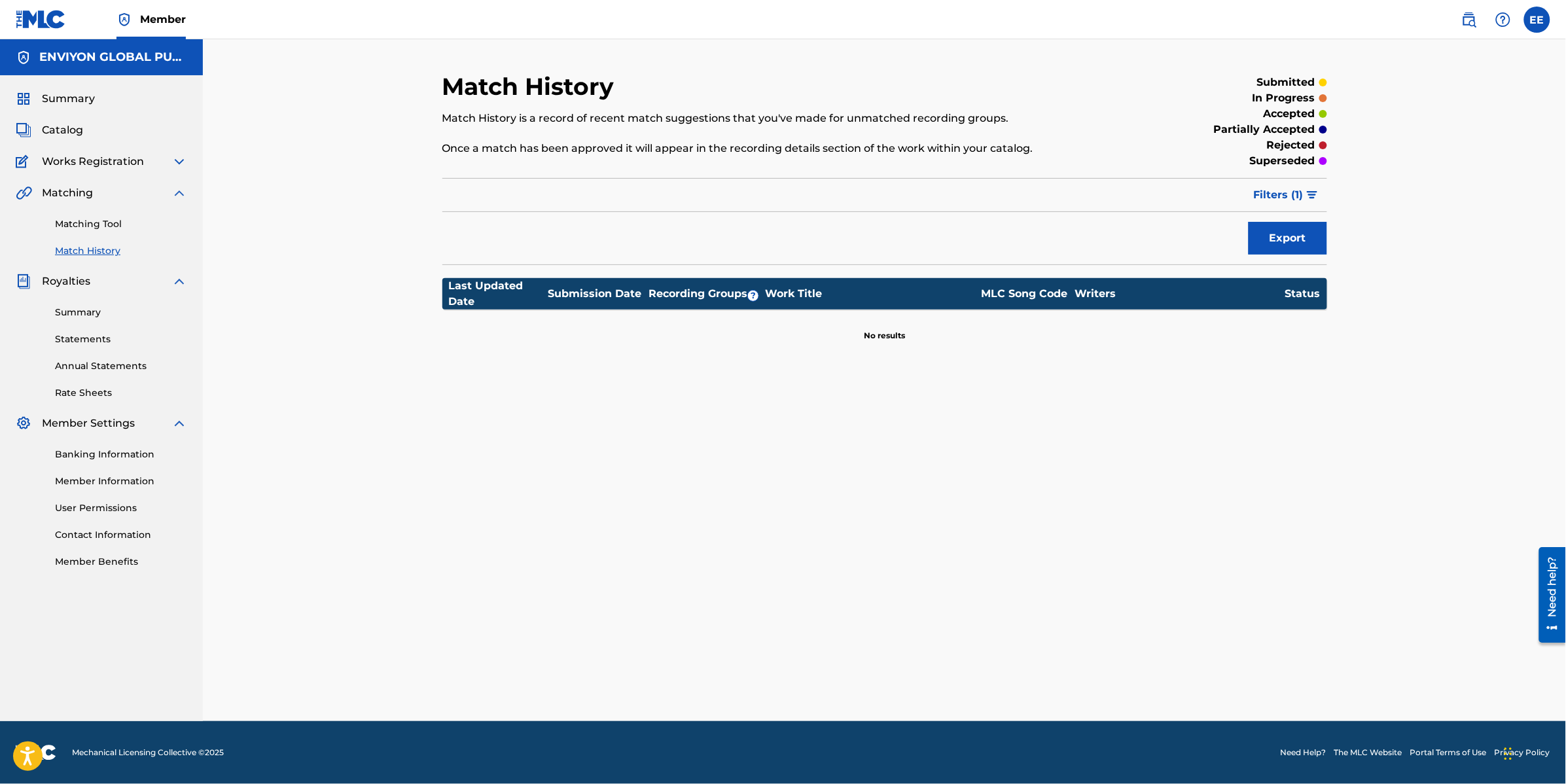
click at [82, 246] on link "Match History" at bounding box center [120, 251] width 132 height 14
click at [95, 386] on link "Rate Sheets" at bounding box center [120, 393] width 132 height 14
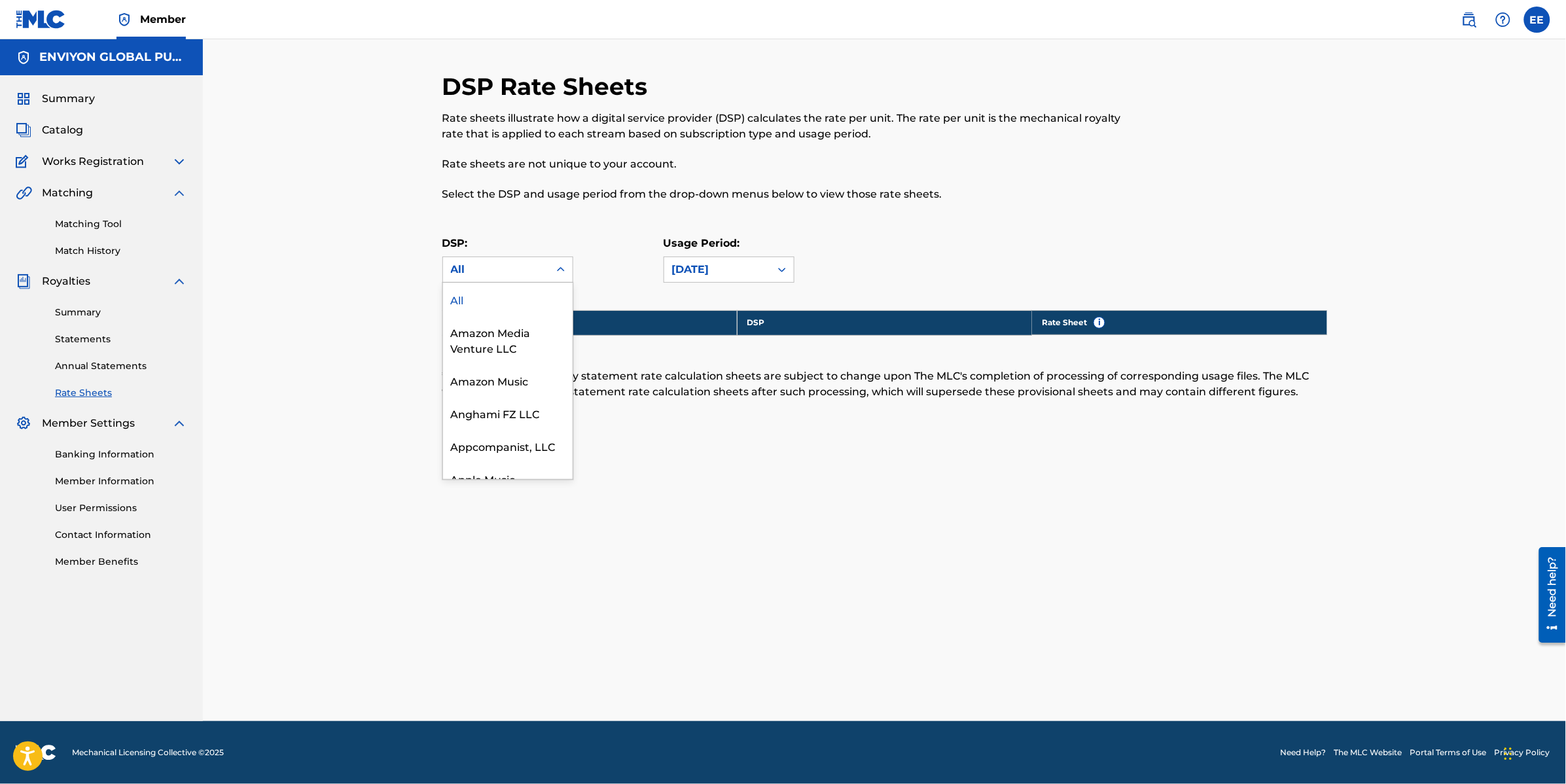
click at [519, 263] on div "All" at bounding box center [496, 270] width 90 height 16
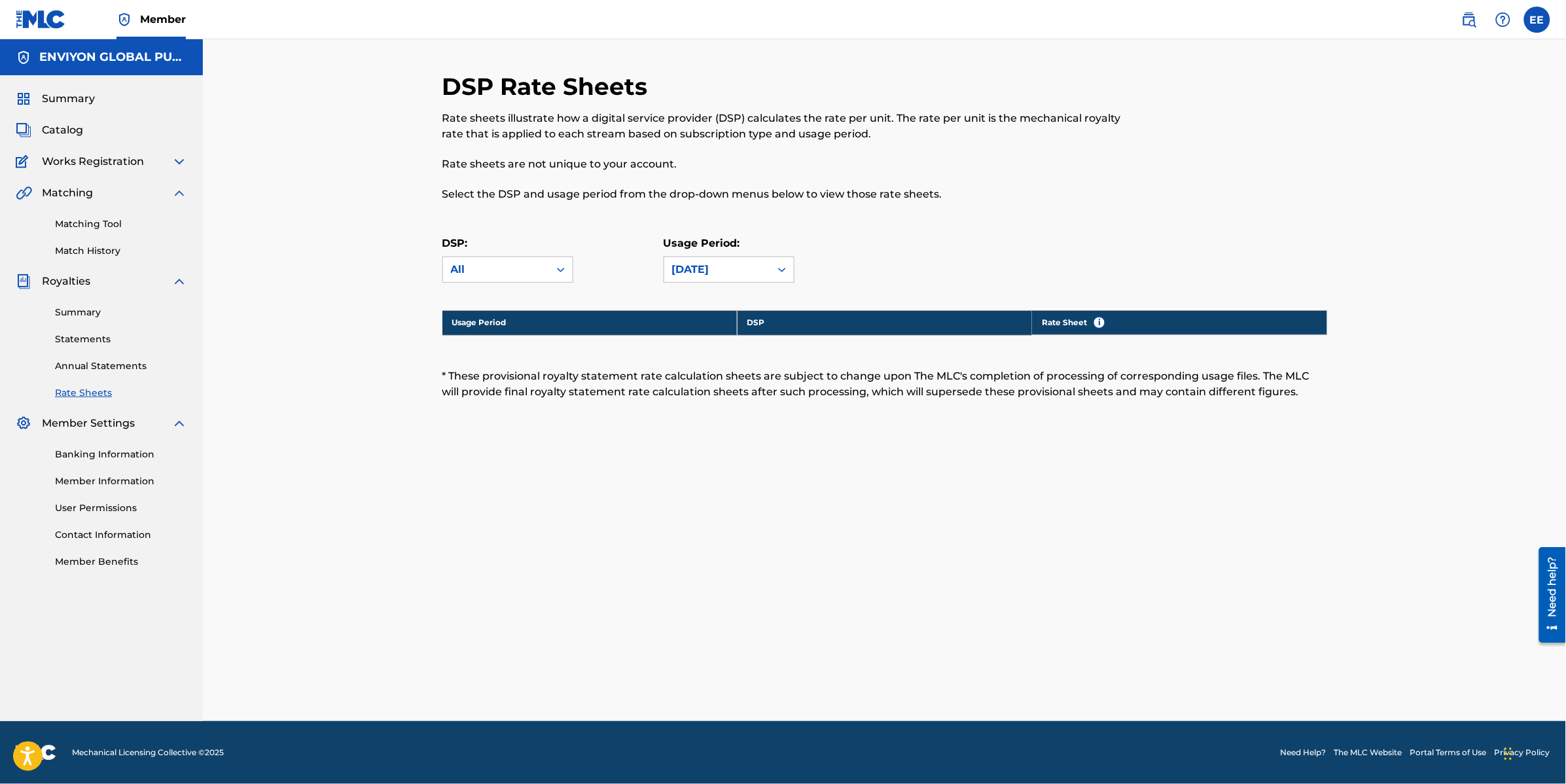
click at [609, 305] on div "DSP Rate Sheets Rate sheets illustrate how a digital service provider (DSP) cal…" at bounding box center [884, 268] width 885 height 393
click at [702, 287] on div "DSP: All Usage Period: [DATE]" at bounding box center [884, 265] width 885 height 59
click at [710, 276] on div "[DATE]" at bounding box center [717, 270] width 90 height 16
click at [695, 305] on div "[DATE]" at bounding box center [729, 299] width 129 height 33
click at [848, 268] on div "Usage Period: [DATE]" at bounding box center [774, 259] width 221 height 47
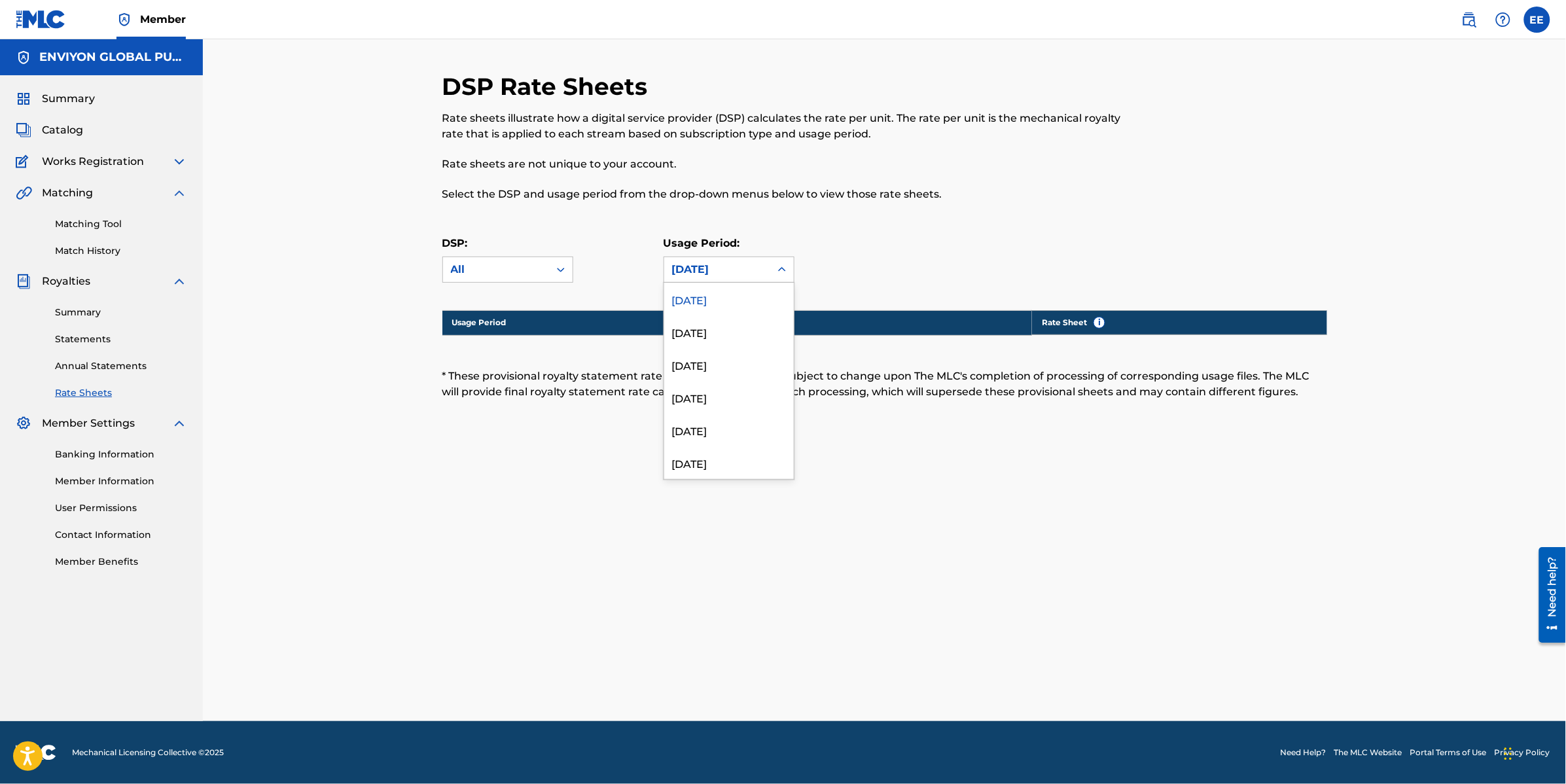
click at [724, 259] on div "[DATE]" at bounding box center [717, 270] width 106 height 25
click at [707, 331] on div "[DATE]" at bounding box center [729, 332] width 129 height 33
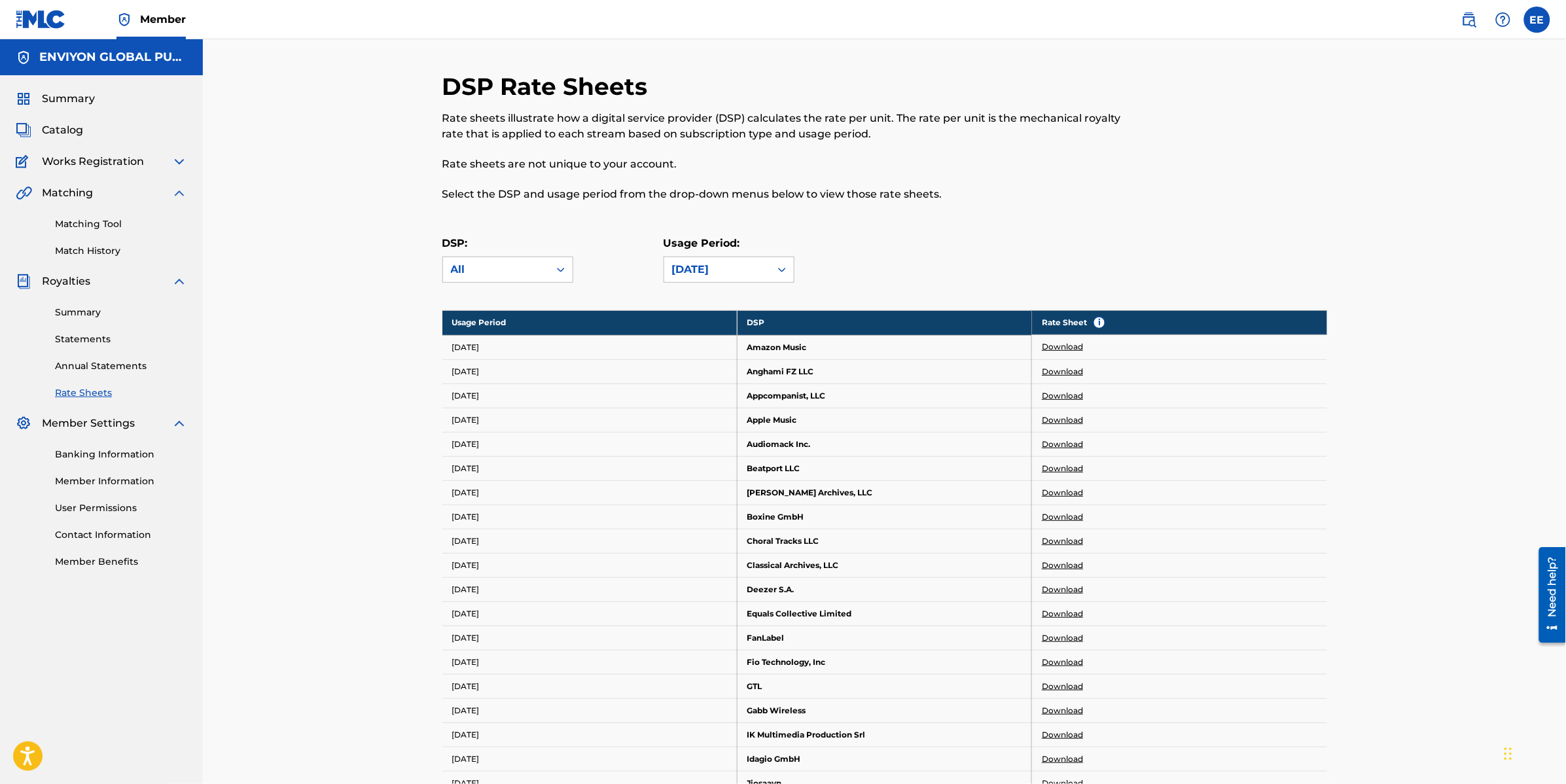
click at [1052, 417] on link "Download" at bounding box center [1062, 419] width 41 height 12
click at [73, 102] on span "Summary" at bounding box center [68, 99] width 53 height 16
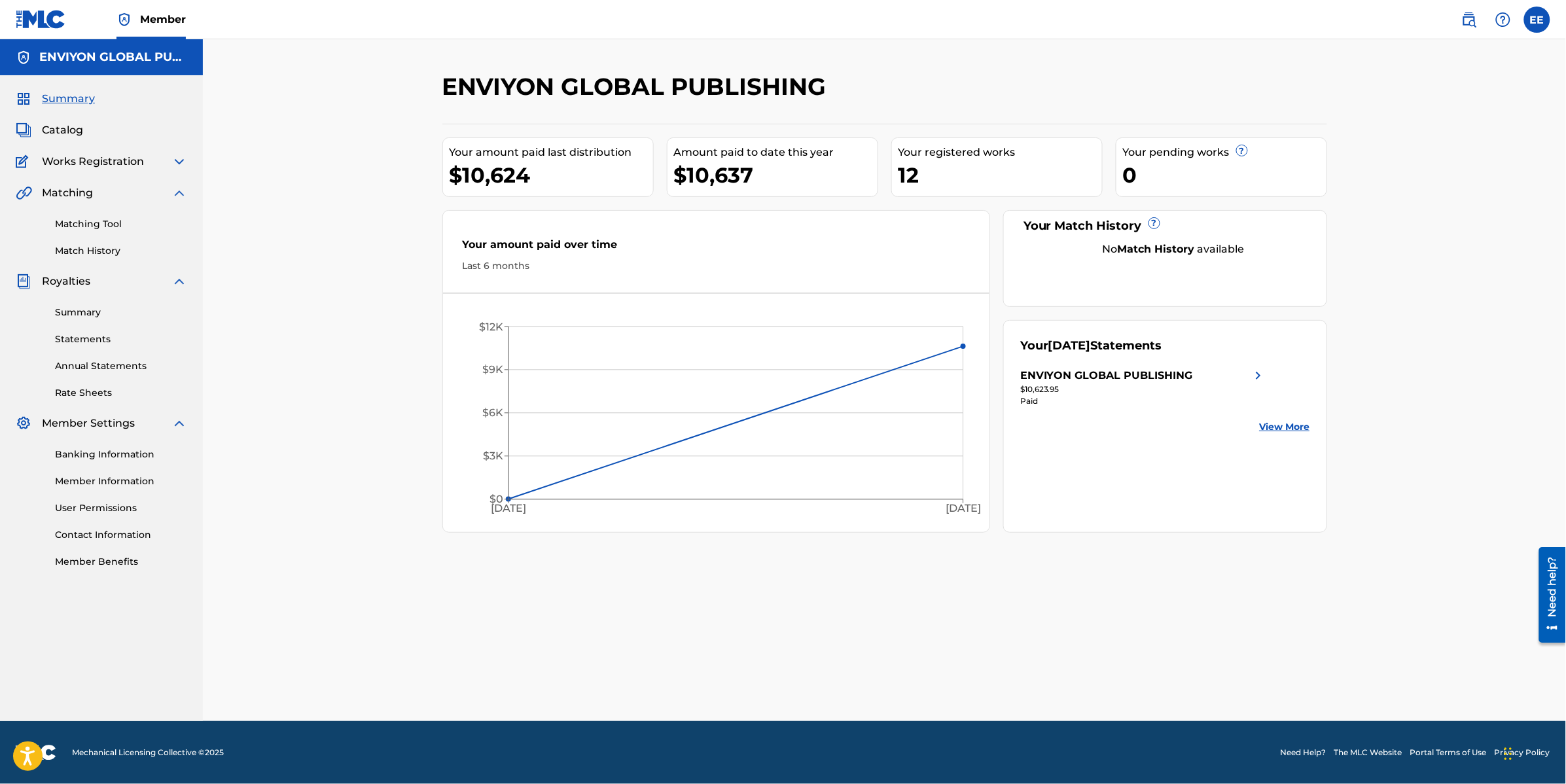
click at [98, 161] on span "Works Registration" at bounding box center [92, 161] width 102 height 16
click at [181, 168] on img at bounding box center [179, 161] width 16 height 16
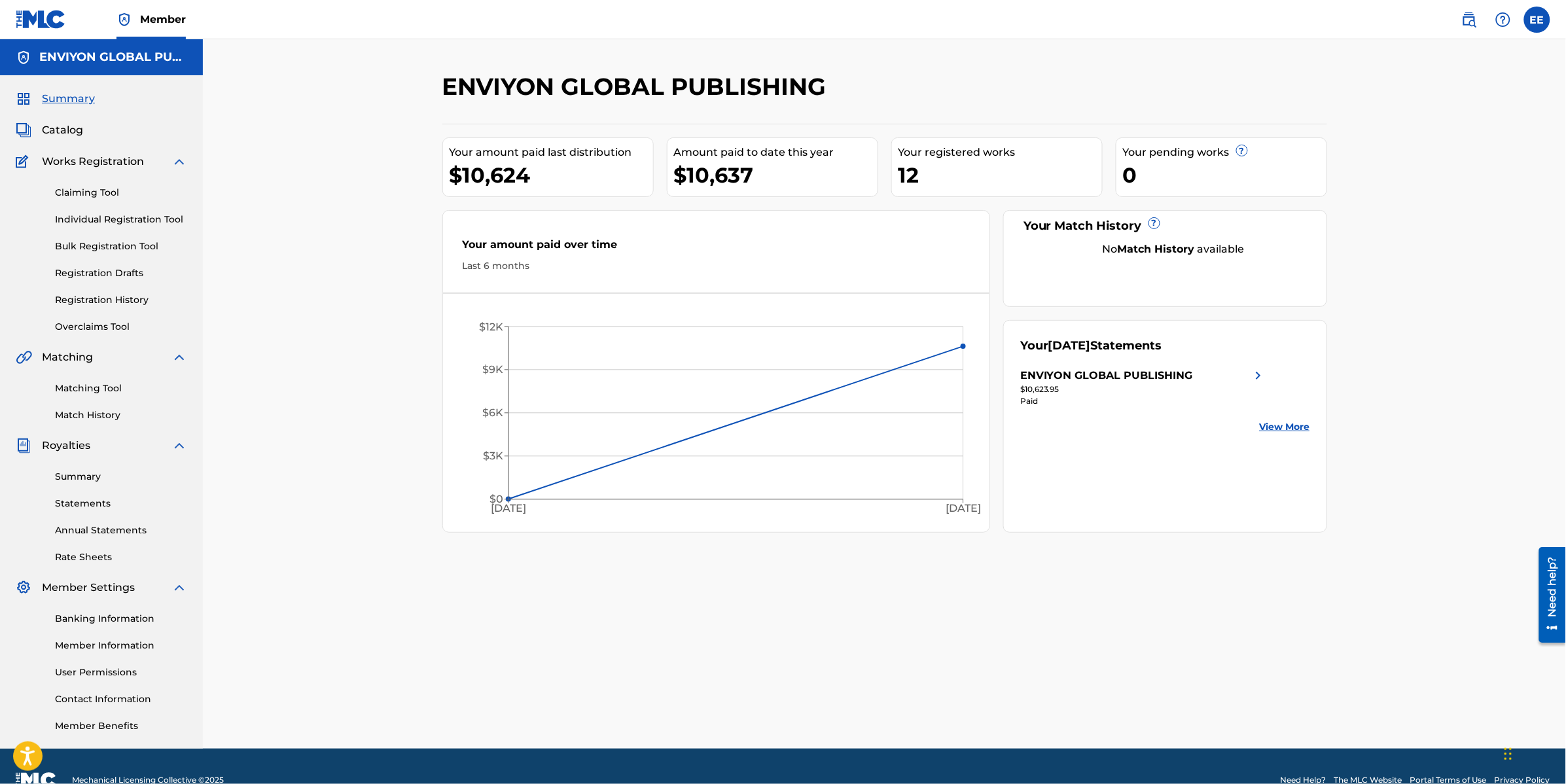
click at [92, 192] on link "Claiming Tool" at bounding box center [120, 193] width 132 height 14
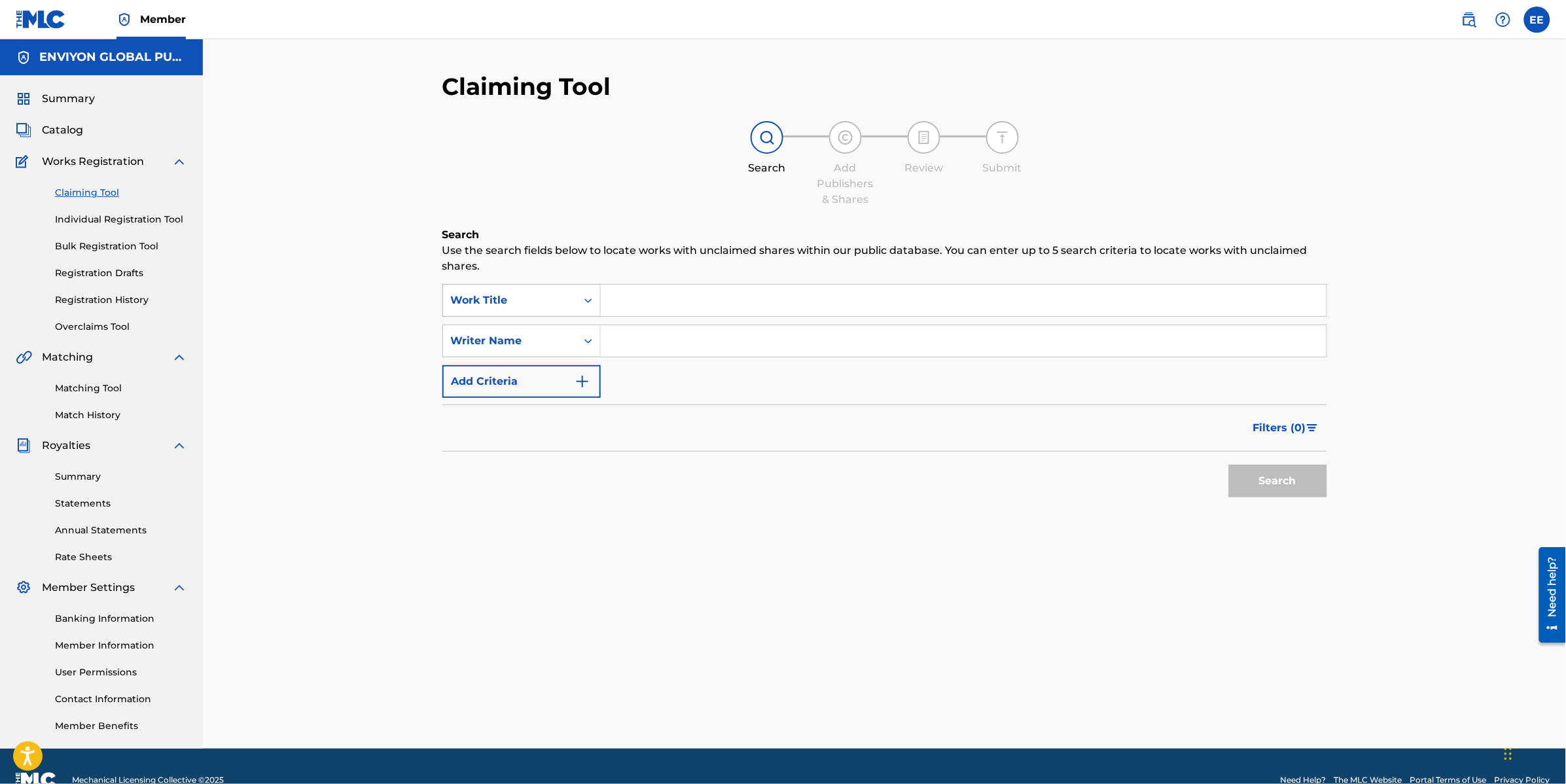
click at [580, 299] on div "Search Form" at bounding box center [588, 300] width 23 height 23
click at [603, 179] on div "Search Add Publishers & Shares Review Submit" at bounding box center [884, 164] width 885 height 86
